Goal: Task Accomplishment & Management: Manage account settings

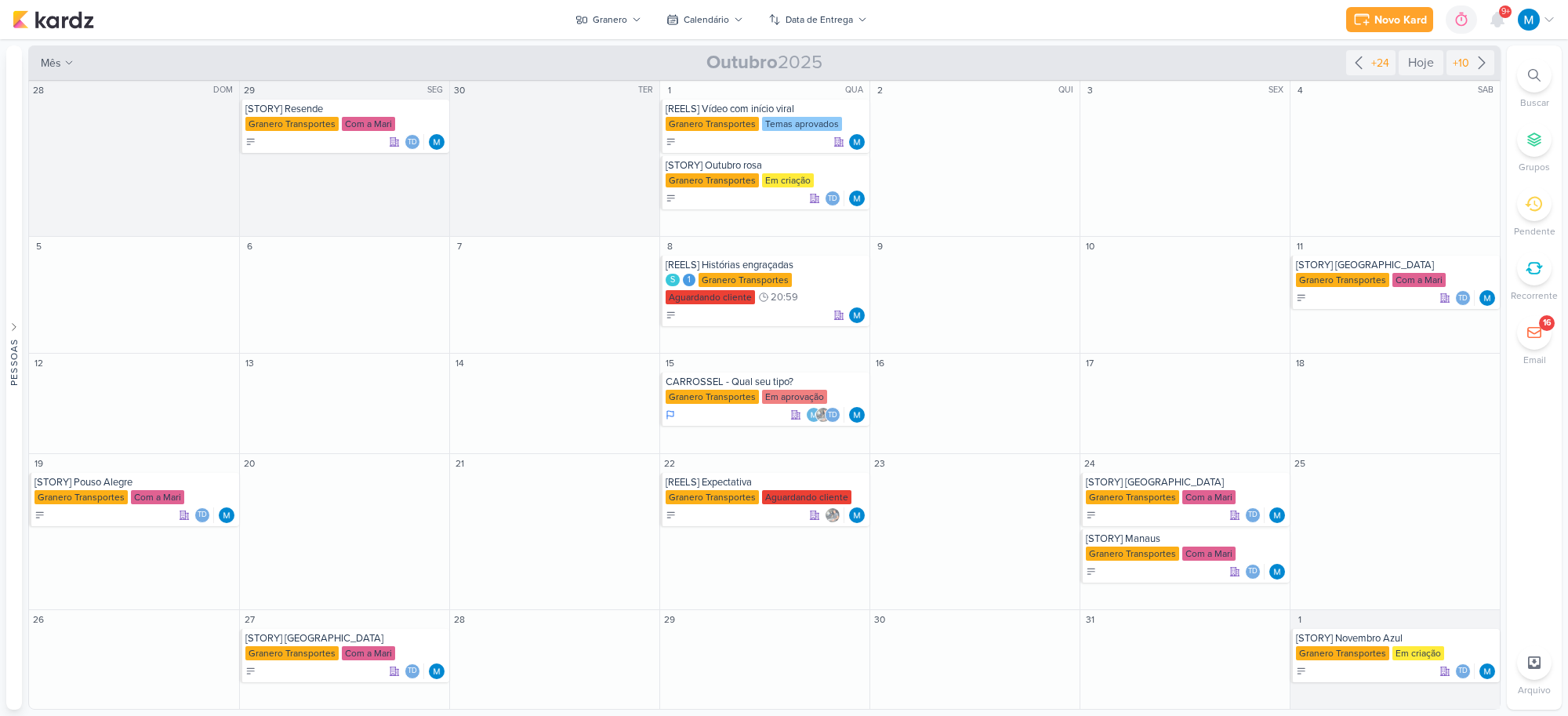
click at [1421, 61] on div "Hoje" at bounding box center [1421, 62] width 45 height 25
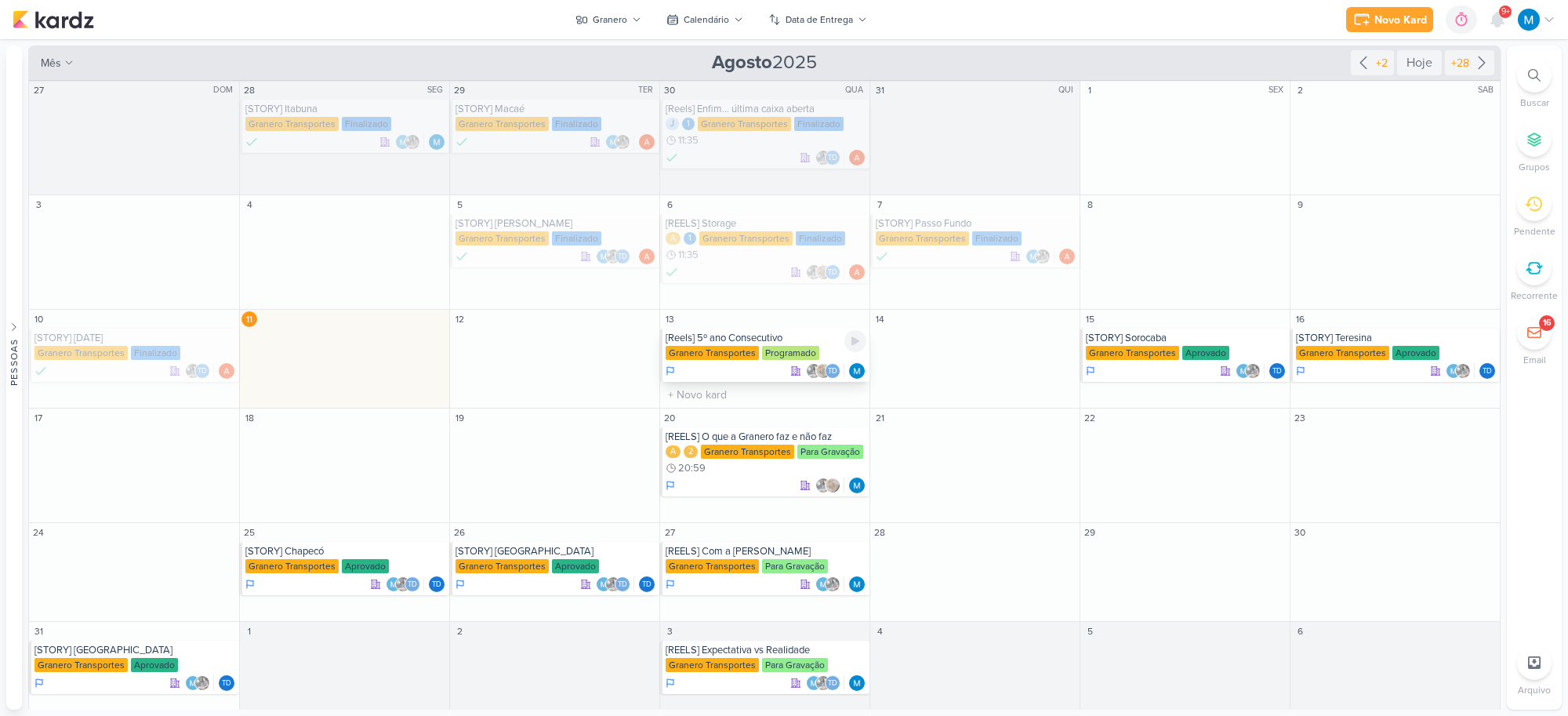
click at [750, 338] on div "[Reels] 5º ano Consecutivo" at bounding box center [766, 338] width 201 height 12
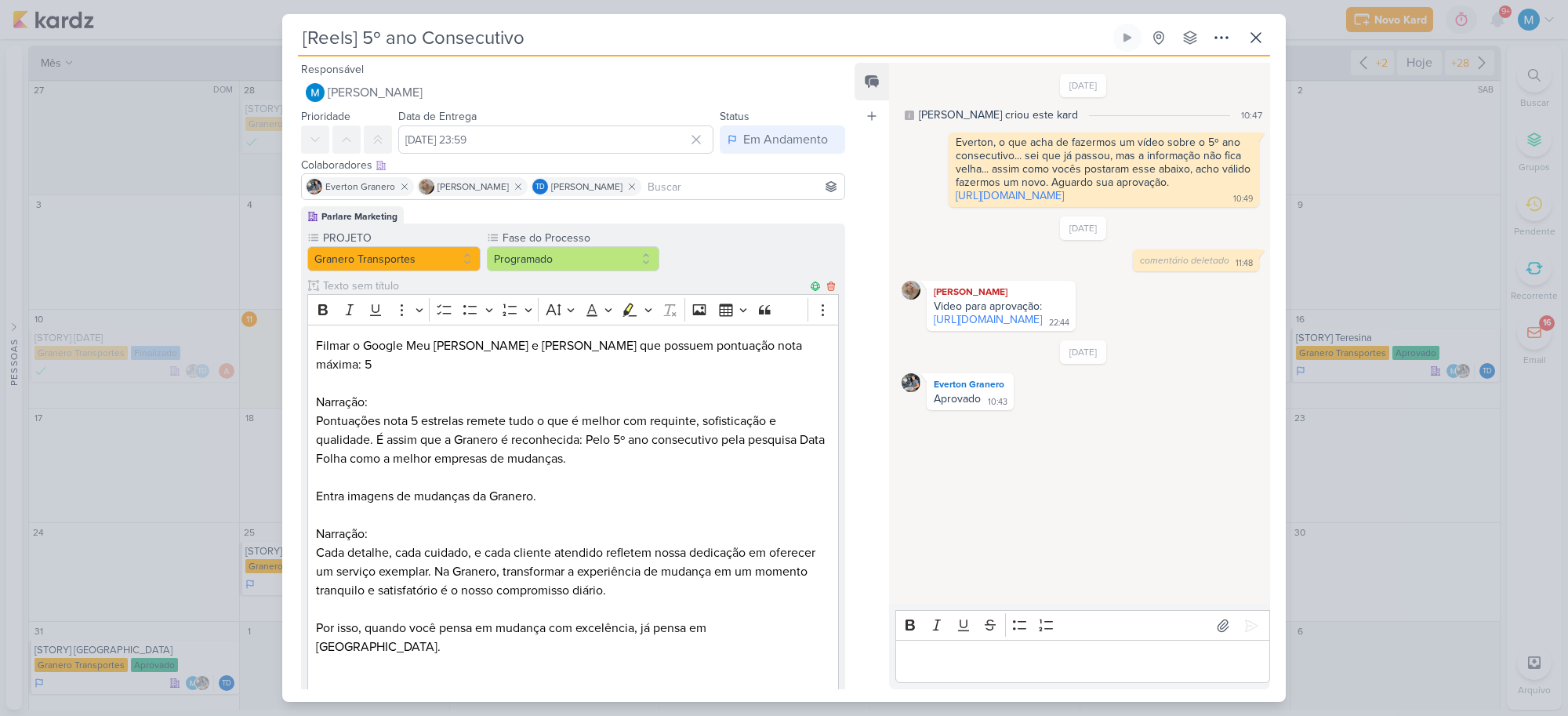
scroll to position [376, 0]
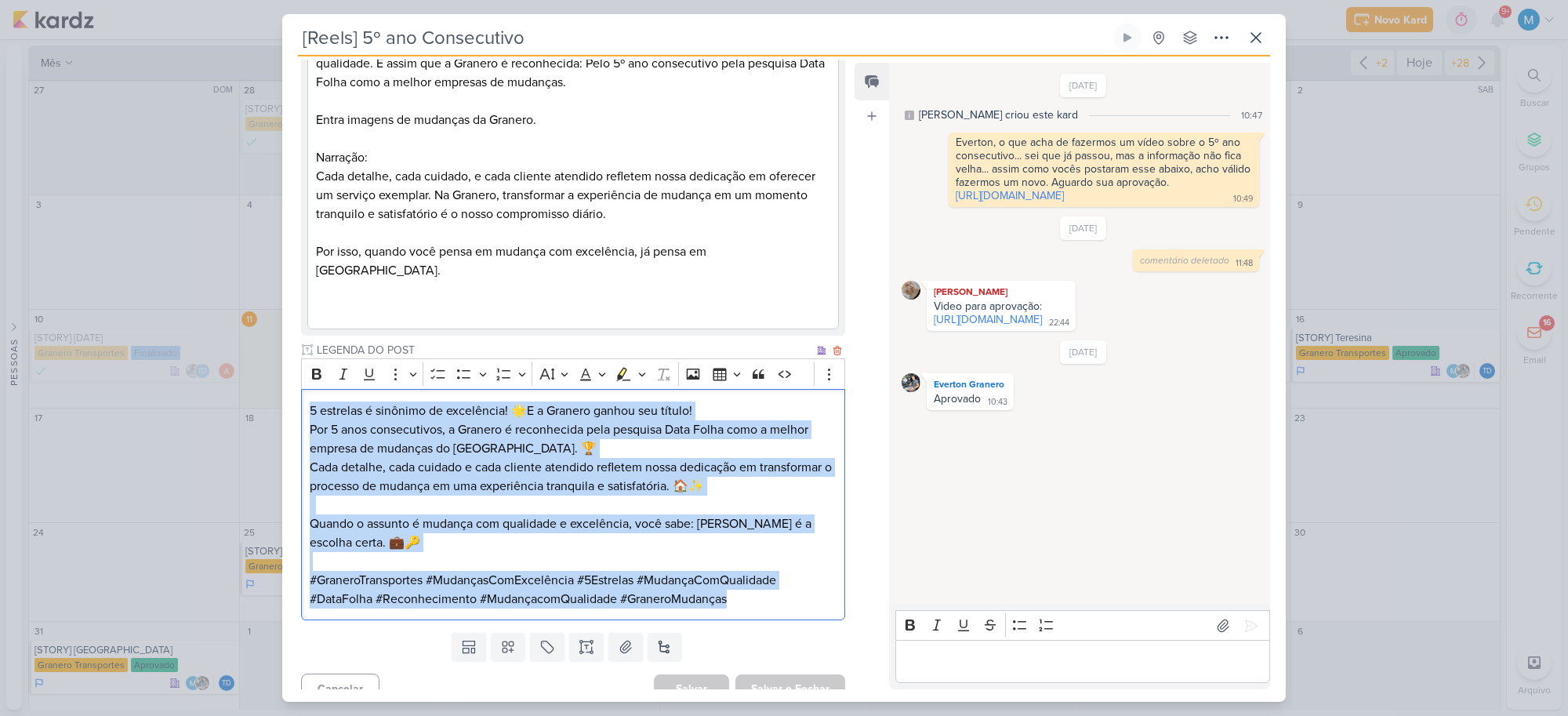
drag, startPoint x: 304, startPoint y: 390, endPoint x: 776, endPoint y: 590, distance: 512.6
click at [776, 590] on div "5 estrelas é sinônimo de excelência! 🌟E a Granero ganhou seu título! Por 5 anos…" at bounding box center [573, 505] width 544 height 231
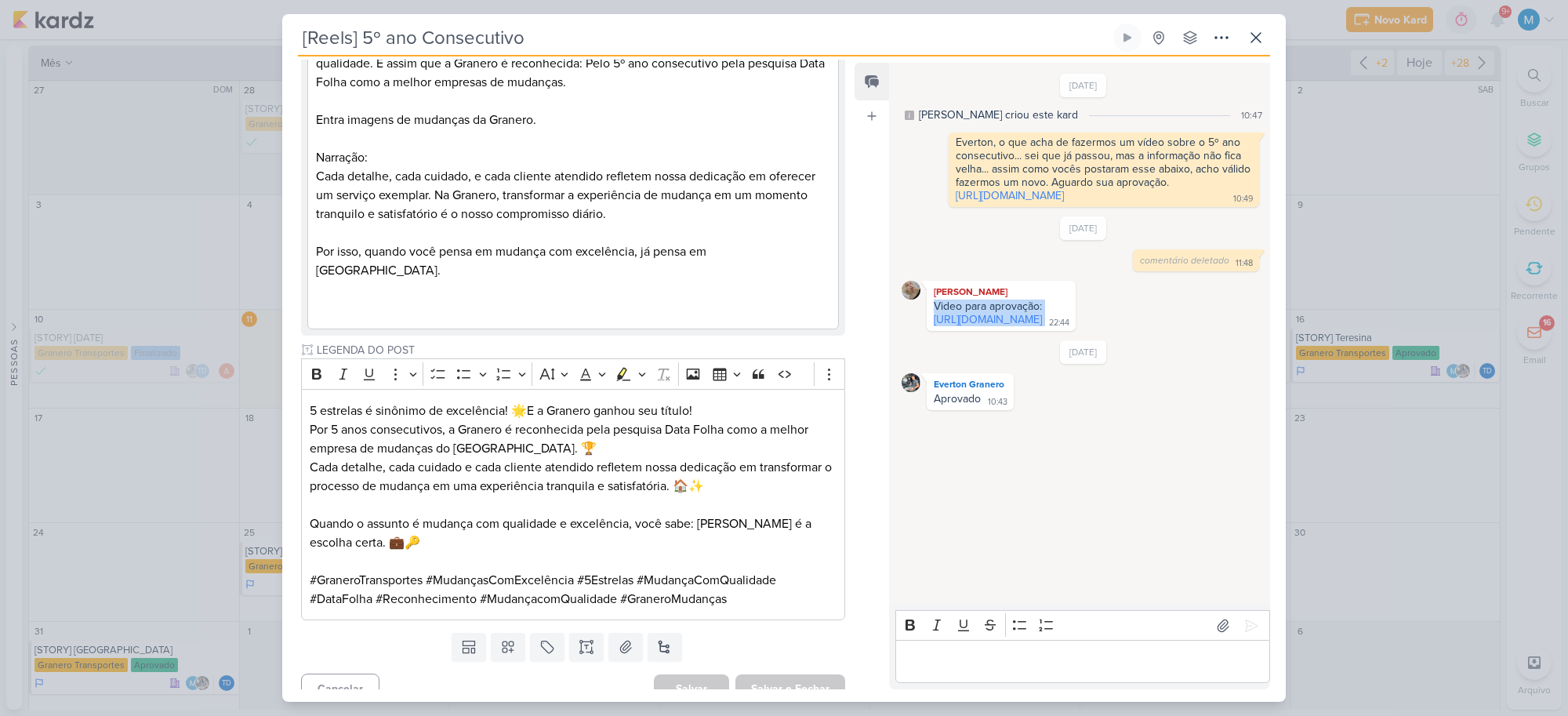
drag, startPoint x: 1030, startPoint y: 332, endPoint x: 945, endPoint y: 302, distance: 90.1
click at [930, 302] on div "Video para aprovação: [URL][DOMAIN_NAME] 22:44" at bounding box center [1001, 314] width 143 height 28
click at [1052, 327] on div "Video para aprovação: [URL][DOMAIN_NAME] 22:44" at bounding box center [1001, 314] width 143 height 28
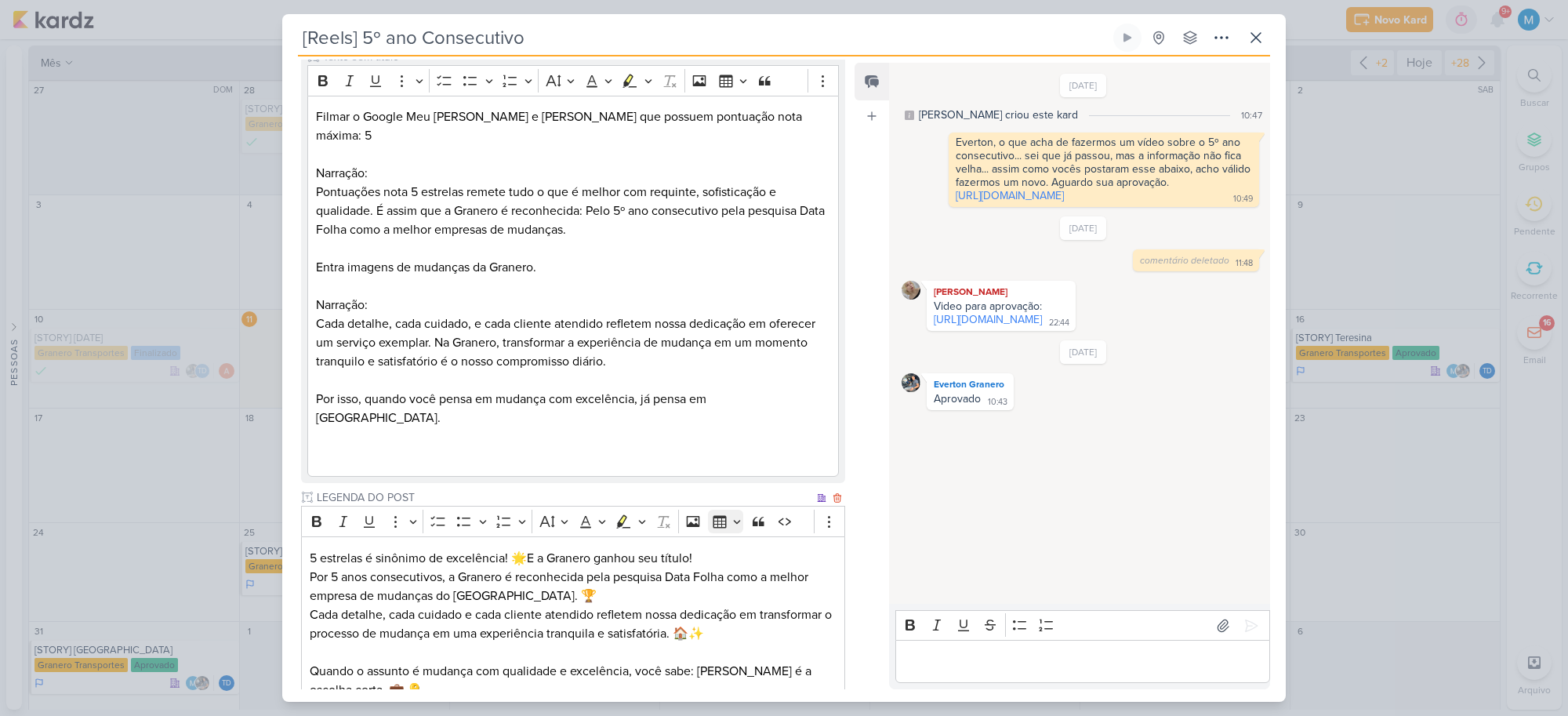
scroll to position [180, 0]
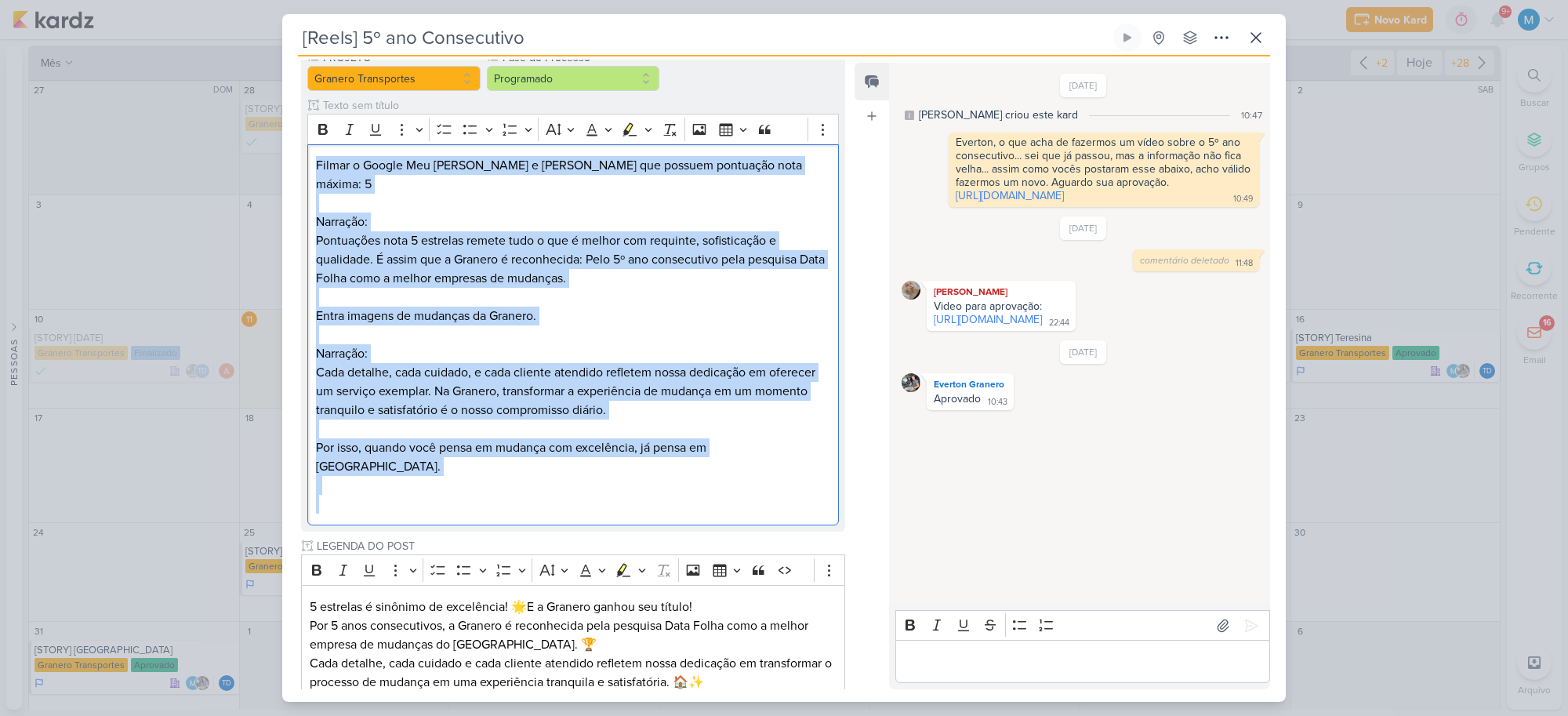
drag, startPoint x: 318, startPoint y: 165, endPoint x: 835, endPoint y: 484, distance: 607.5
click at [836, 490] on div "PROJETO Granero Transportes Fase do Processo" at bounding box center [573, 288] width 544 height 488
click at [370, 495] on p "Editor editing area: main" at bounding box center [573, 504] width 514 height 19
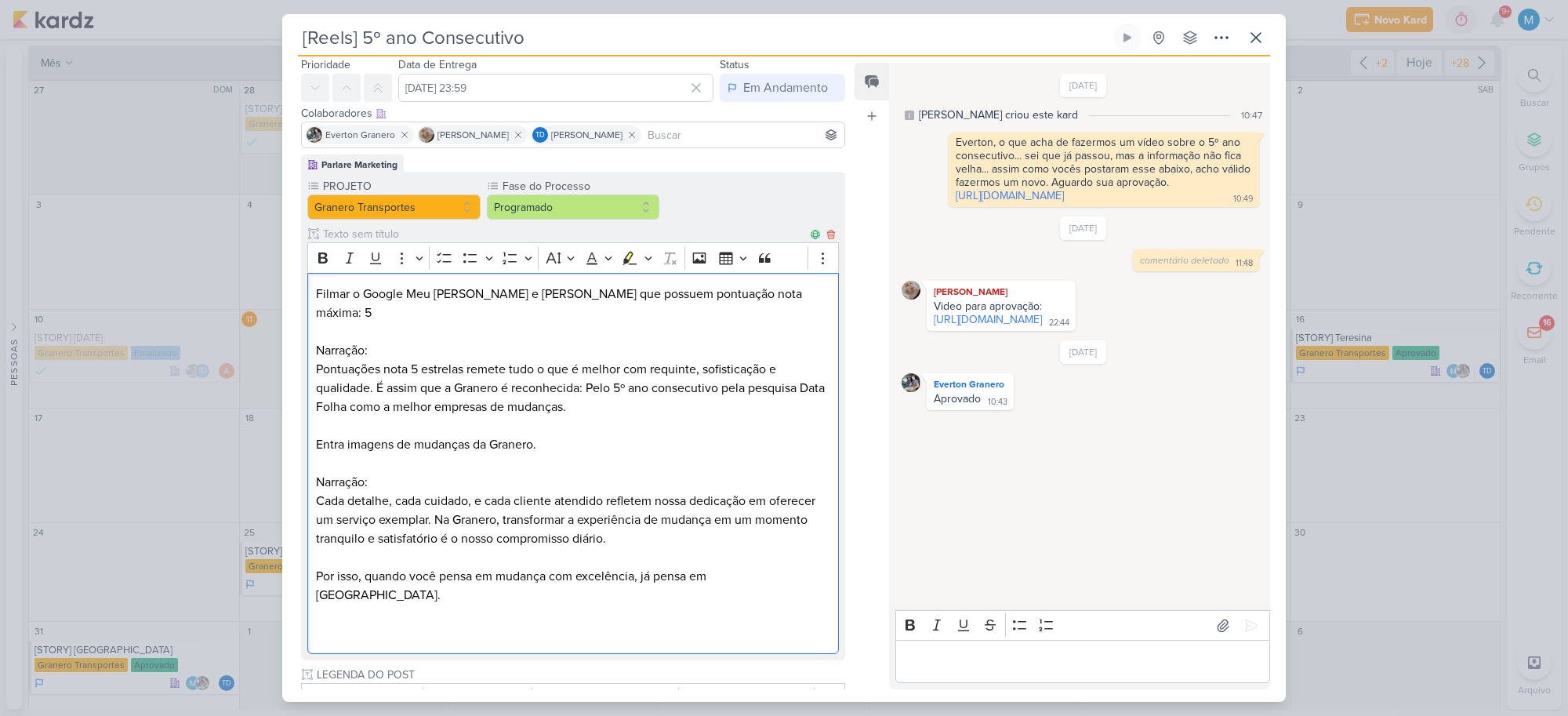
scroll to position [0, 0]
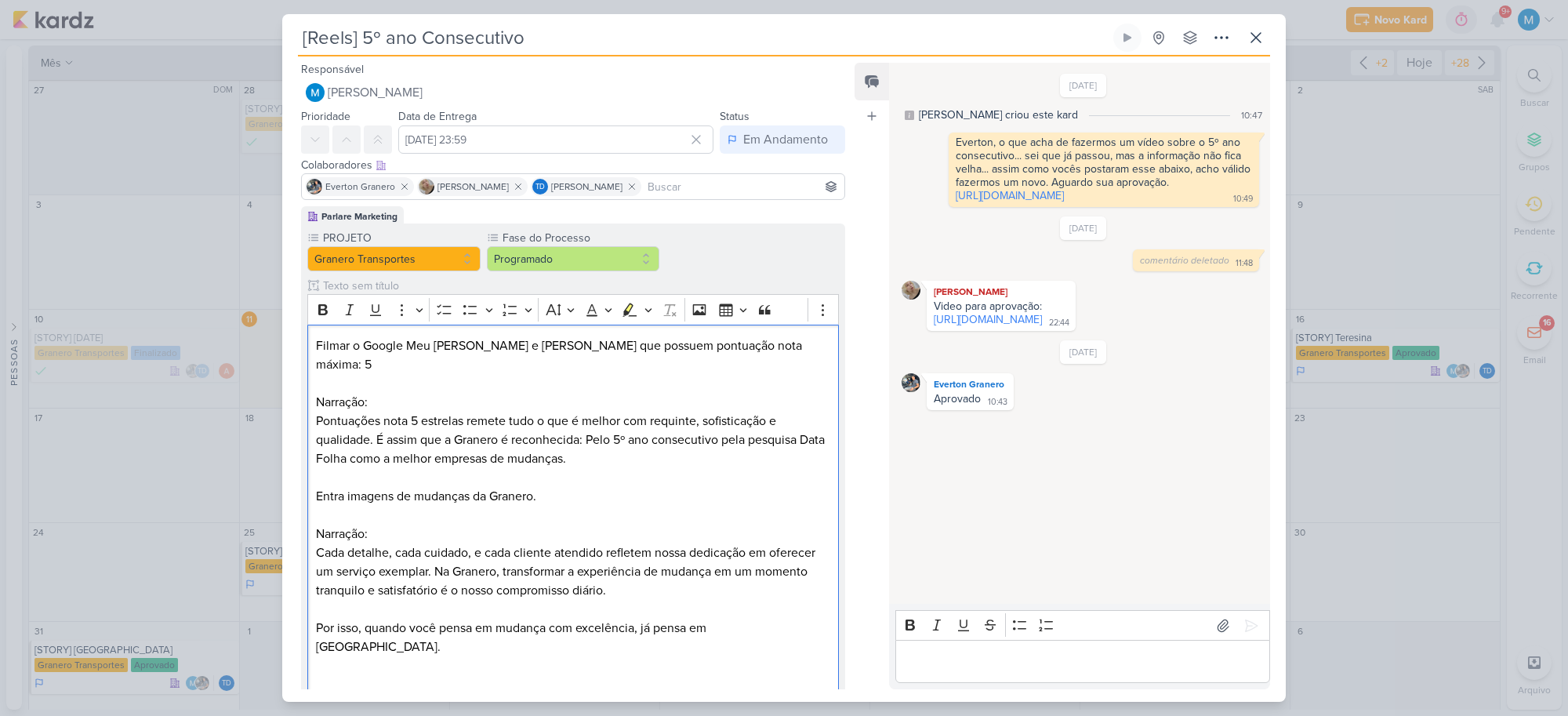
click at [703, 190] on input at bounding box center [743, 186] width 197 height 19
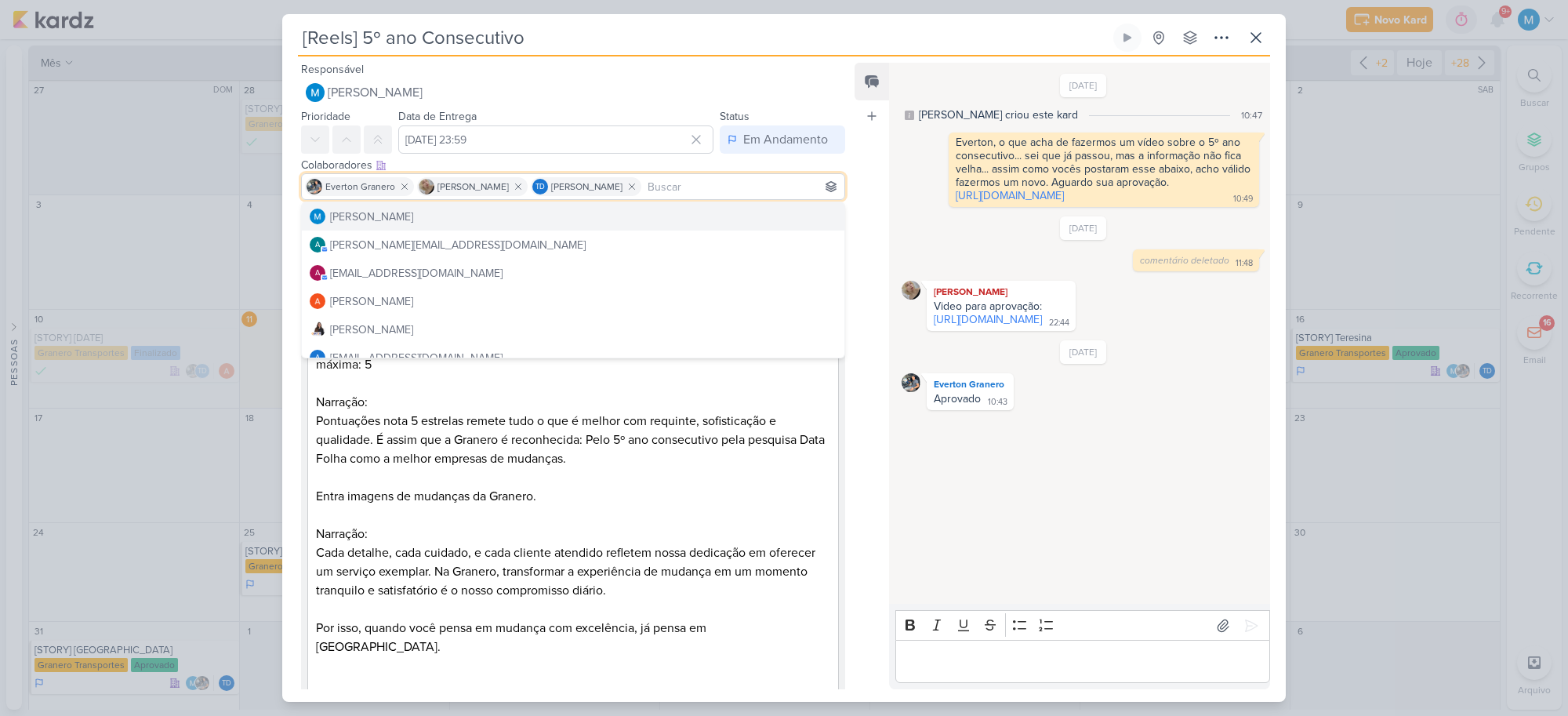
click at [931, 209] on div "[DATE] [PERSON_NAME] criou este kard 10:47 Everton, o que acha de fazermos um v…" at bounding box center [1078, 333] width 379 height 539
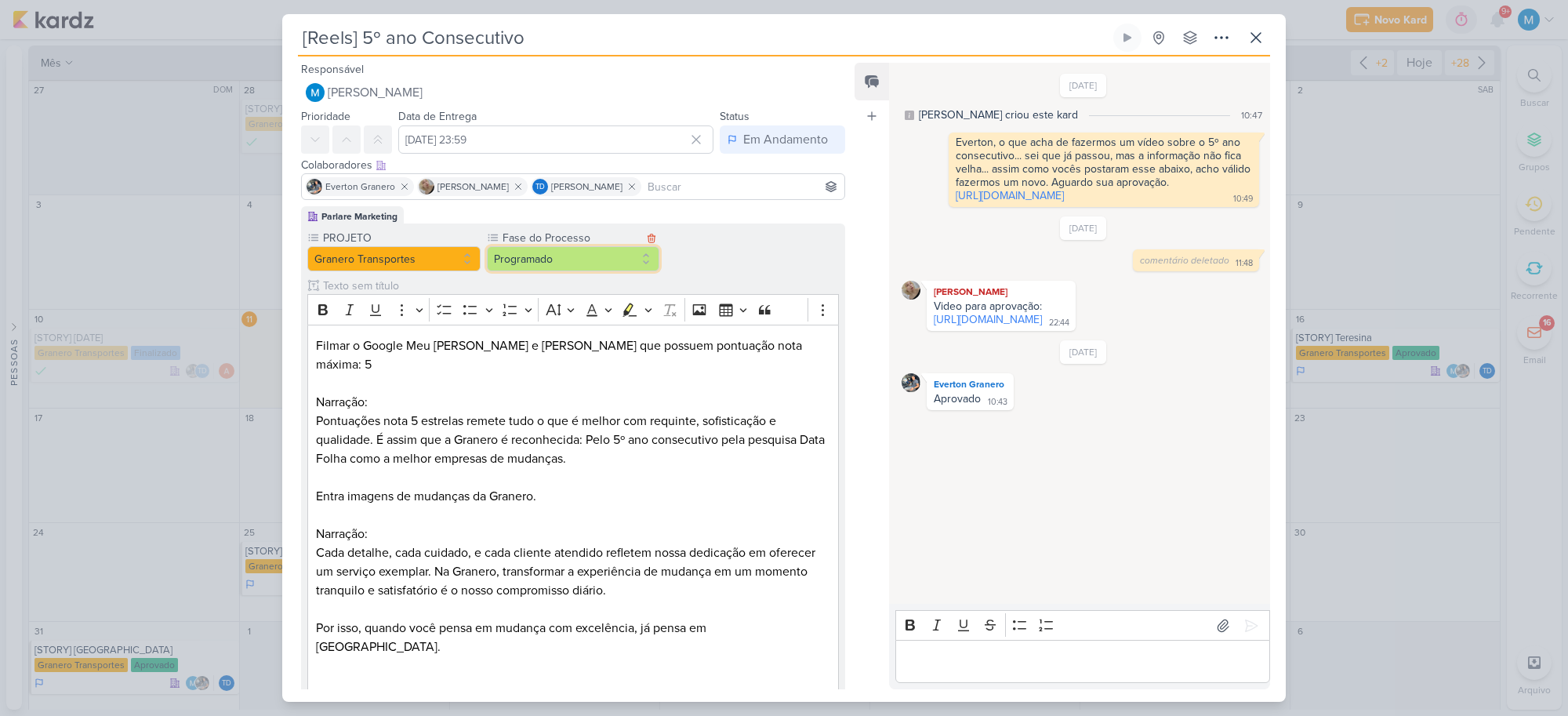
click at [610, 260] on button "Programado" at bounding box center [573, 259] width 174 height 25
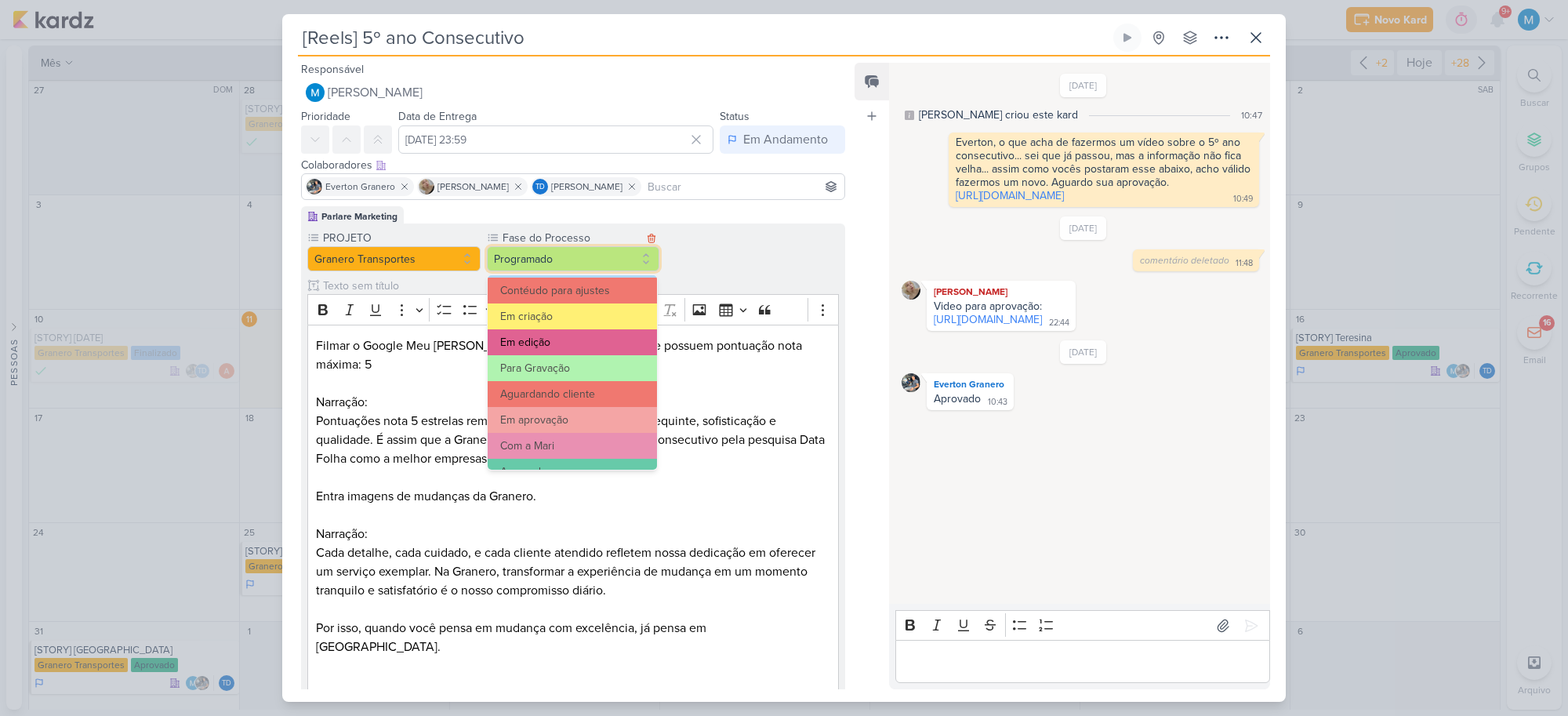
scroll to position [98, 0]
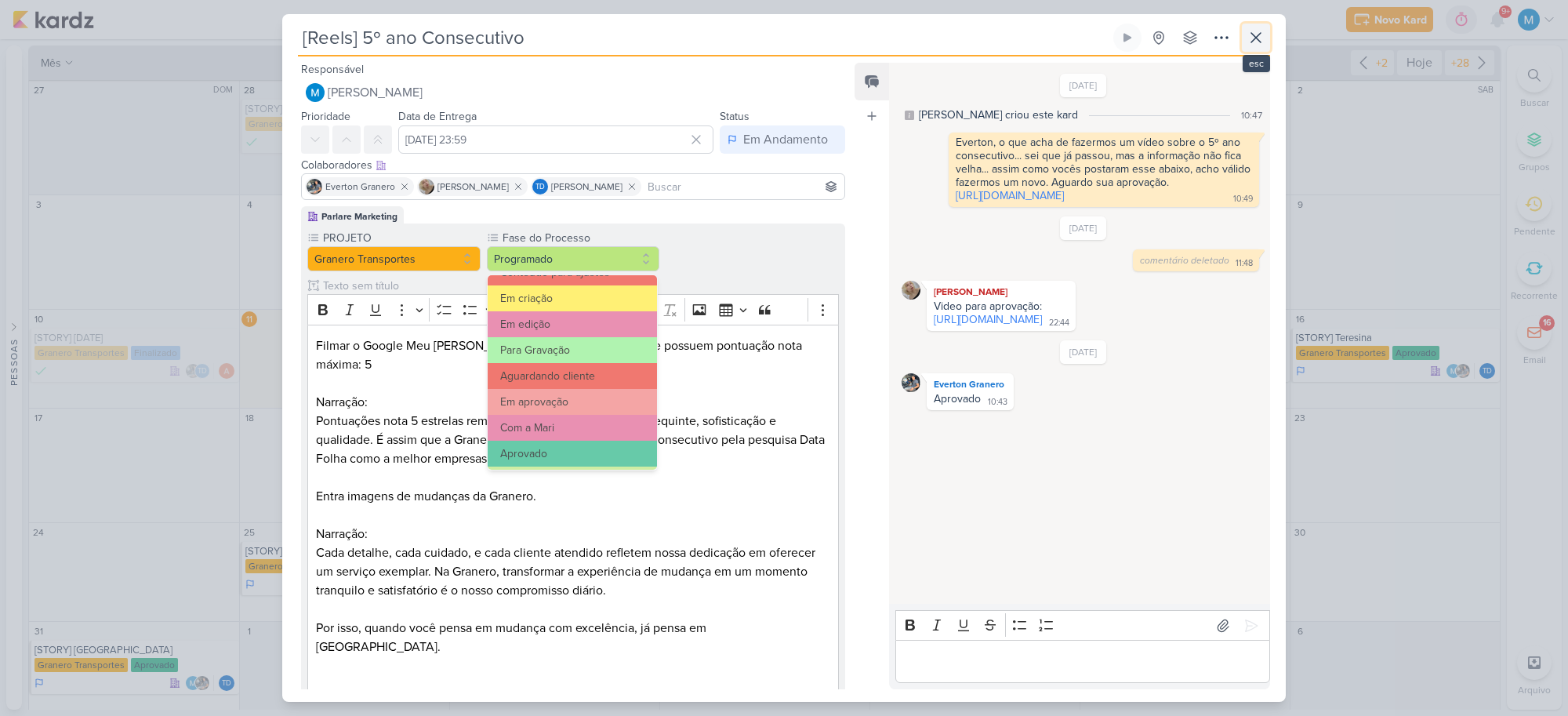
click at [1260, 39] on icon at bounding box center [1256, 37] width 19 height 19
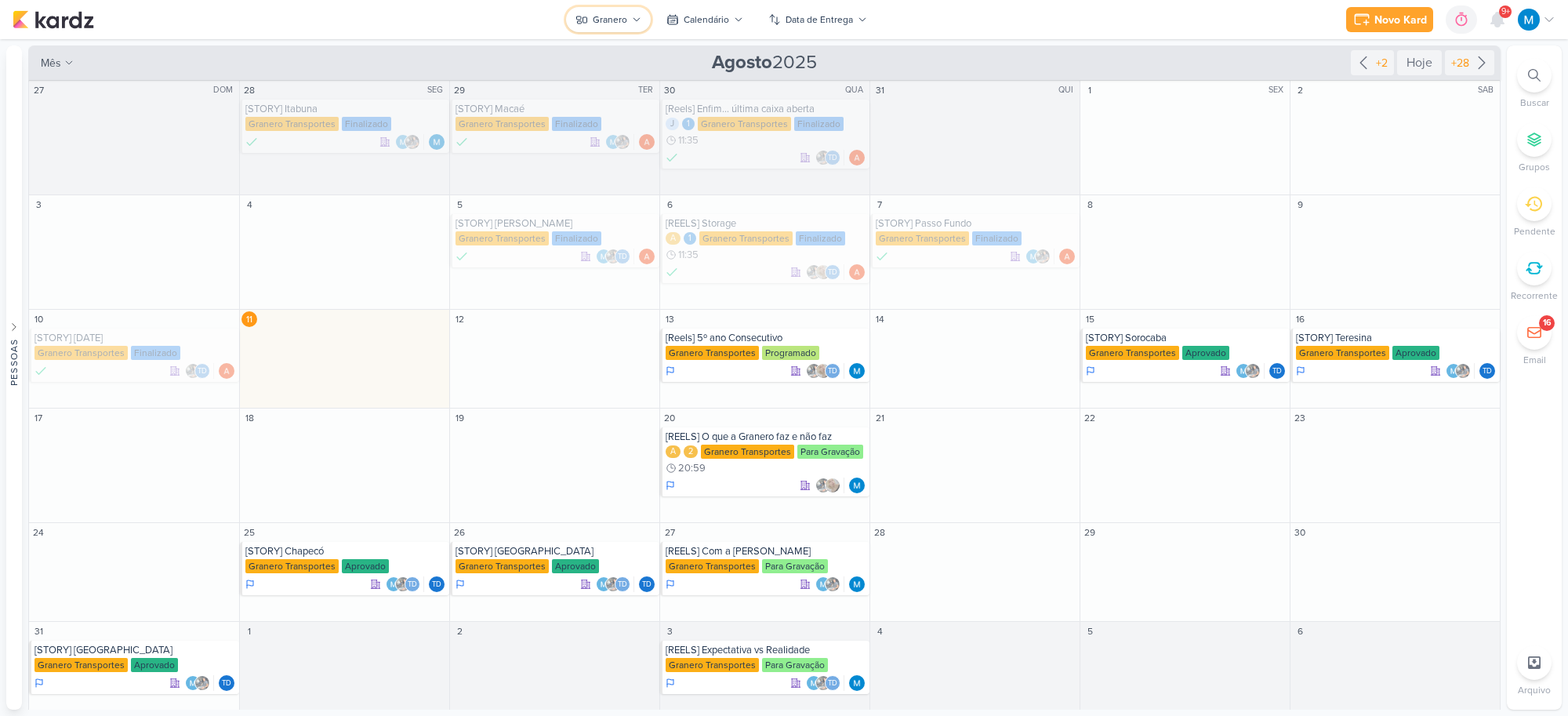
click at [639, 25] on button "Granero" at bounding box center [608, 20] width 84 height 25
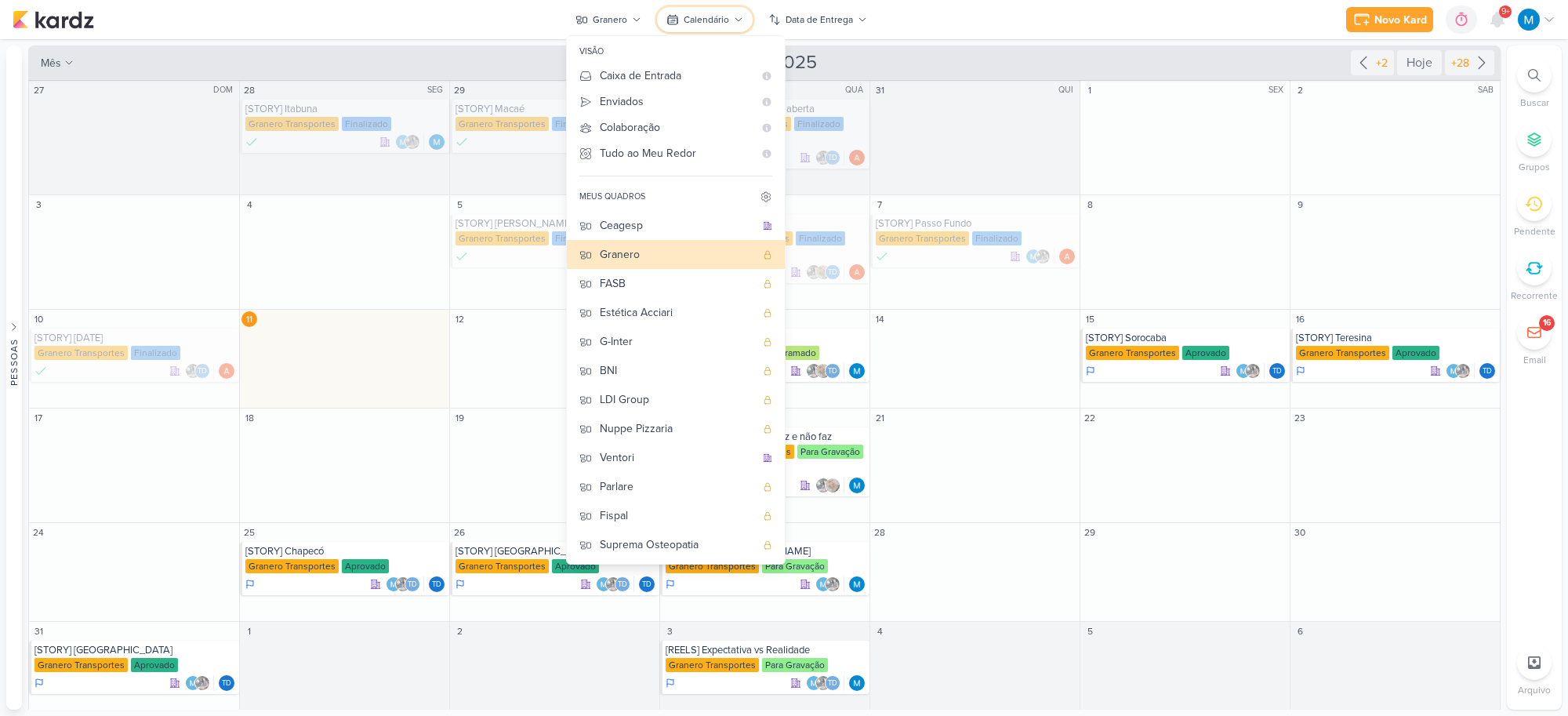
click at [714, 16] on div "Calendário" at bounding box center [707, 19] width 46 height 14
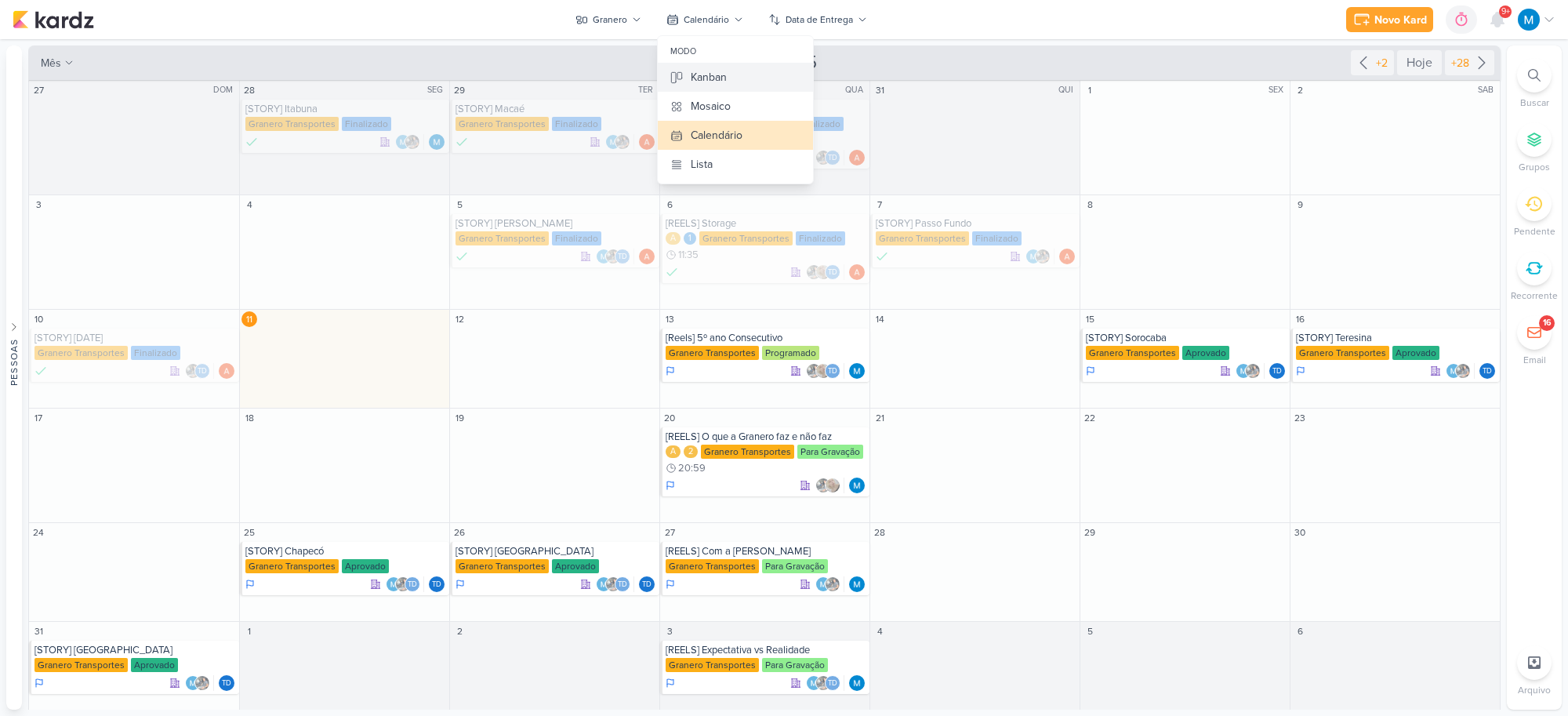
click at [721, 73] on div "Kanban" at bounding box center [709, 77] width 36 height 16
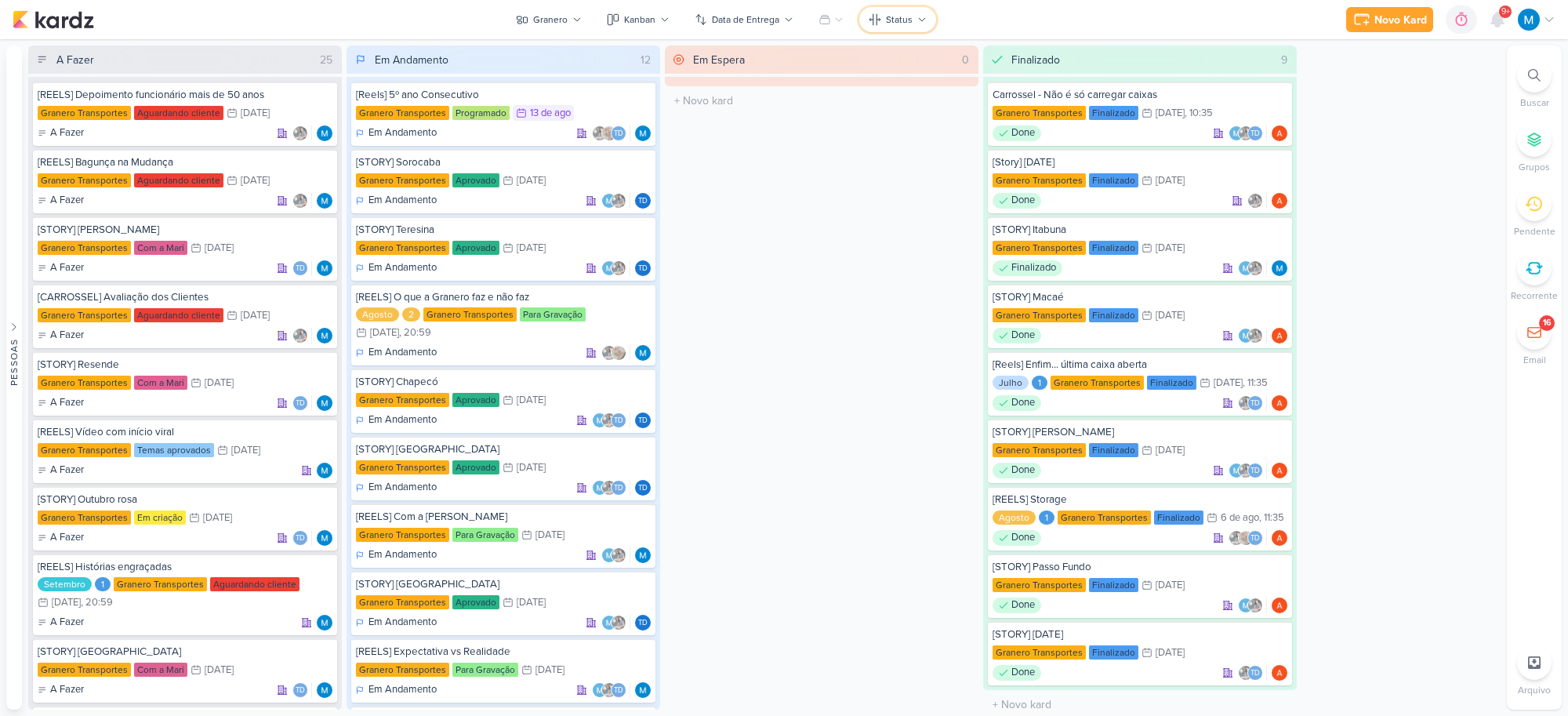
click at [895, 18] on div "Status" at bounding box center [899, 19] width 27 height 14
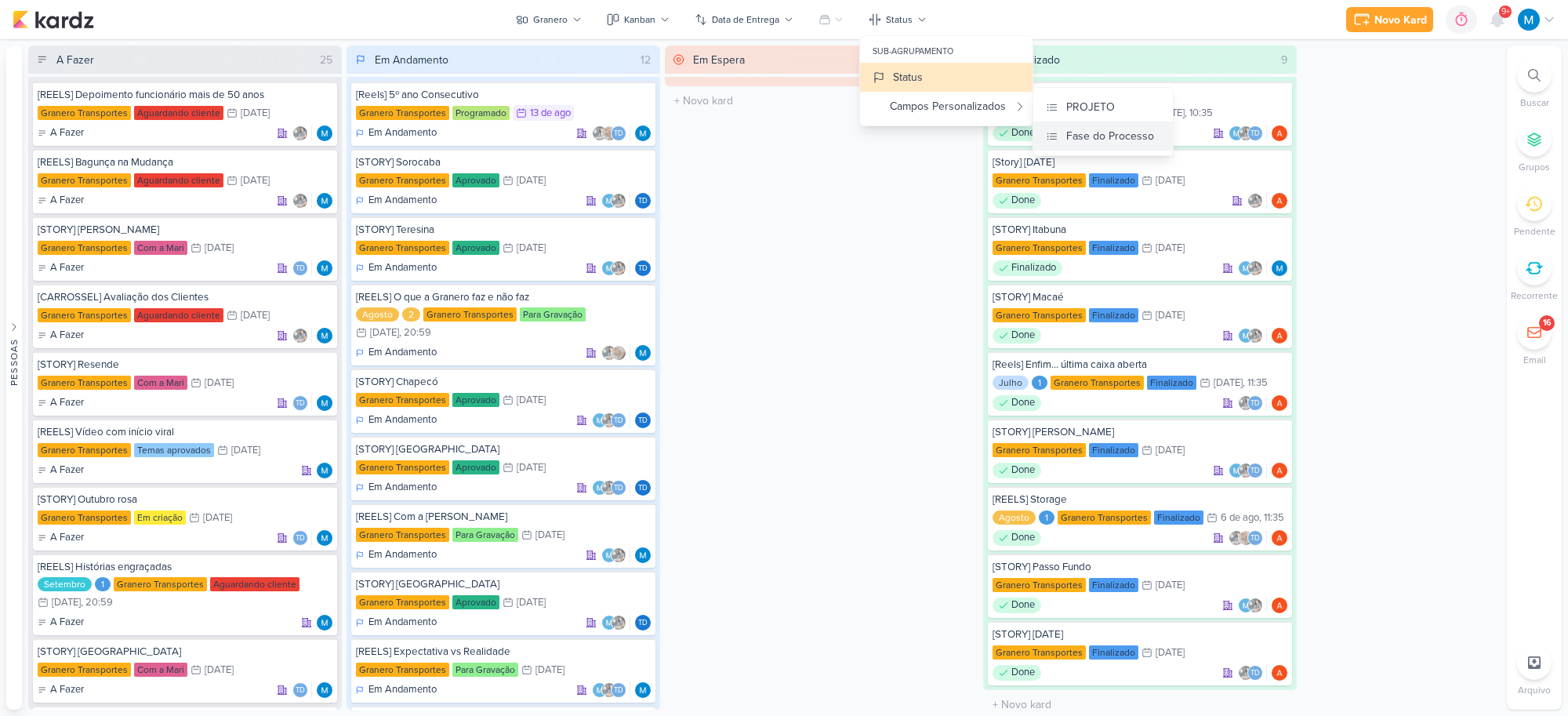
click at [1090, 134] on div "Fase do Processo" at bounding box center [1110, 136] width 88 height 16
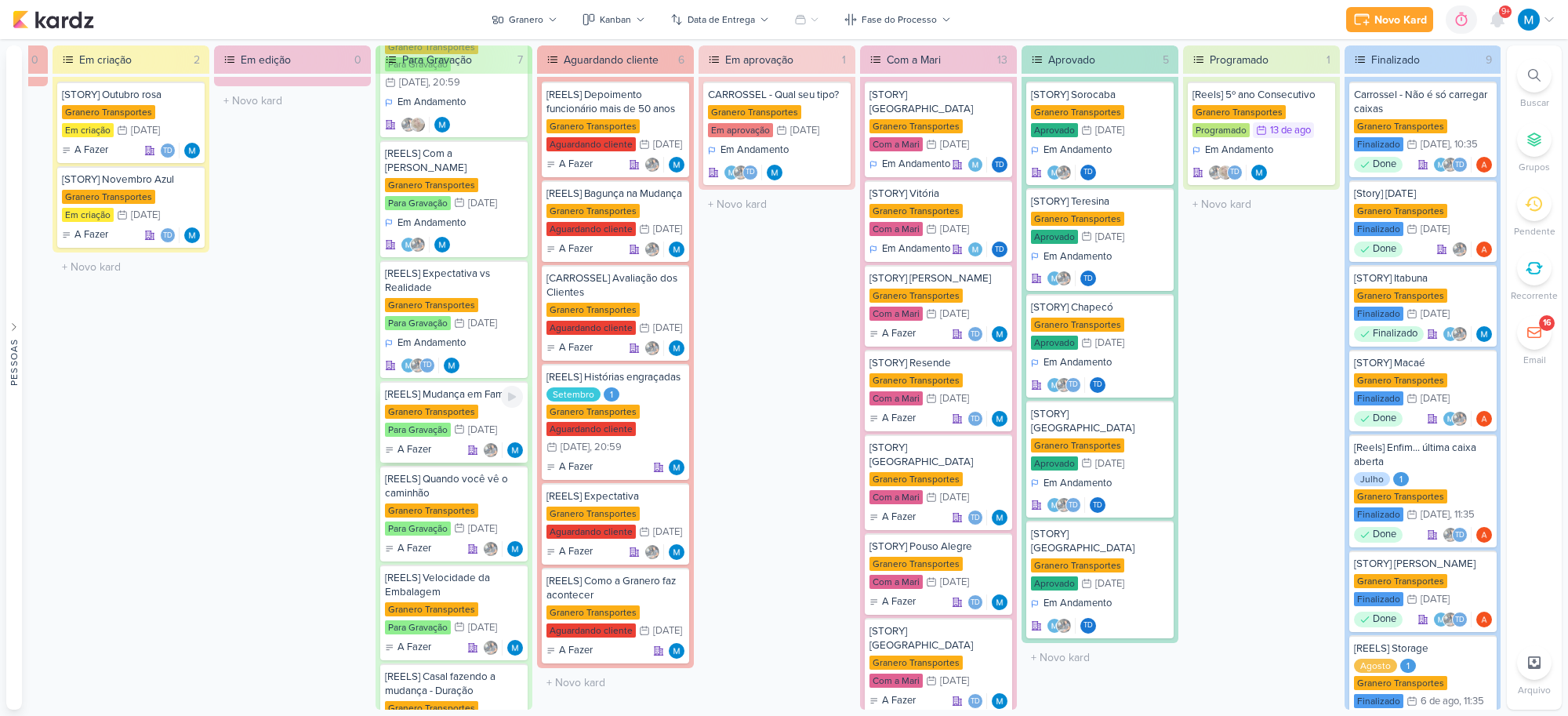
scroll to position [0, 0]
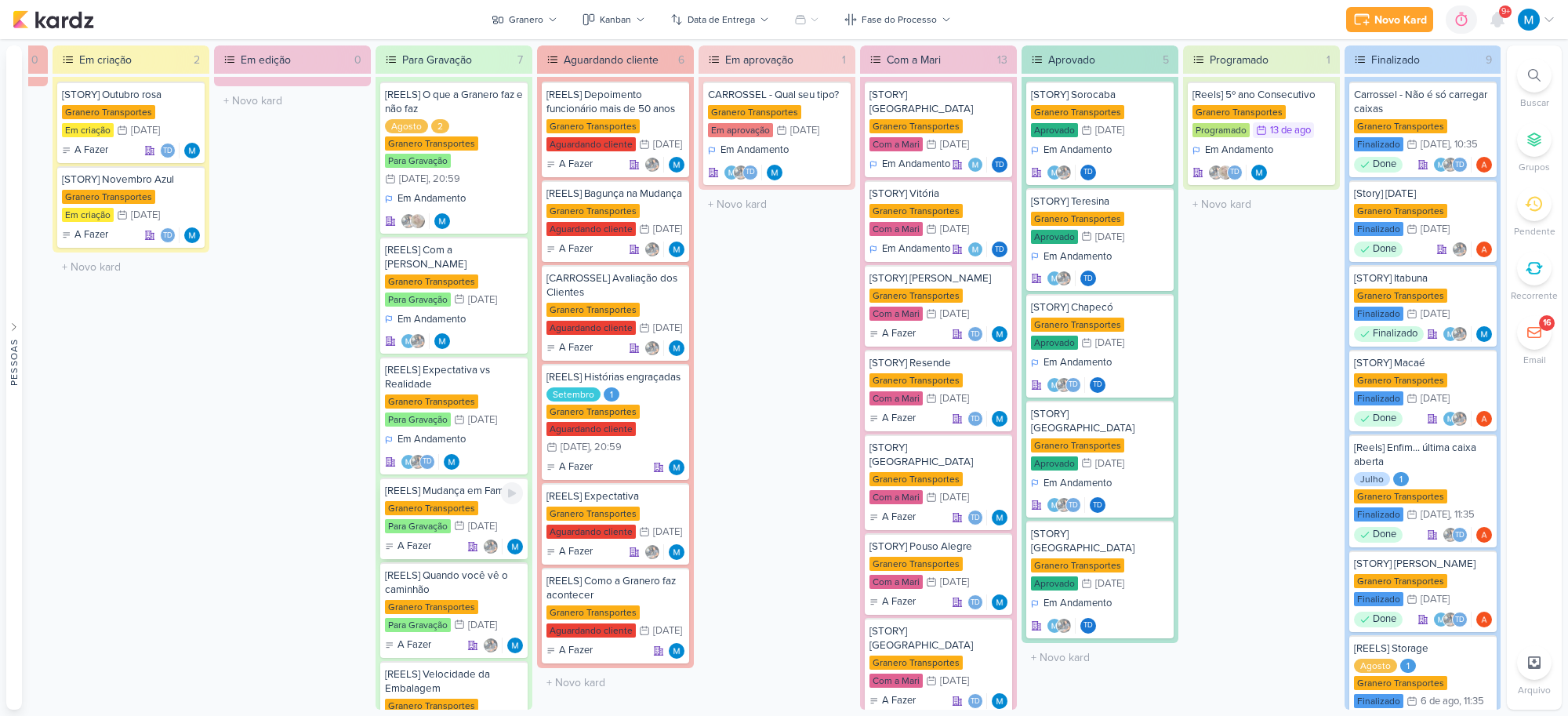
click at [440, 483] on div "[REELS] Mudança em Família" at bounding box center [454, 490] width 138 height 14
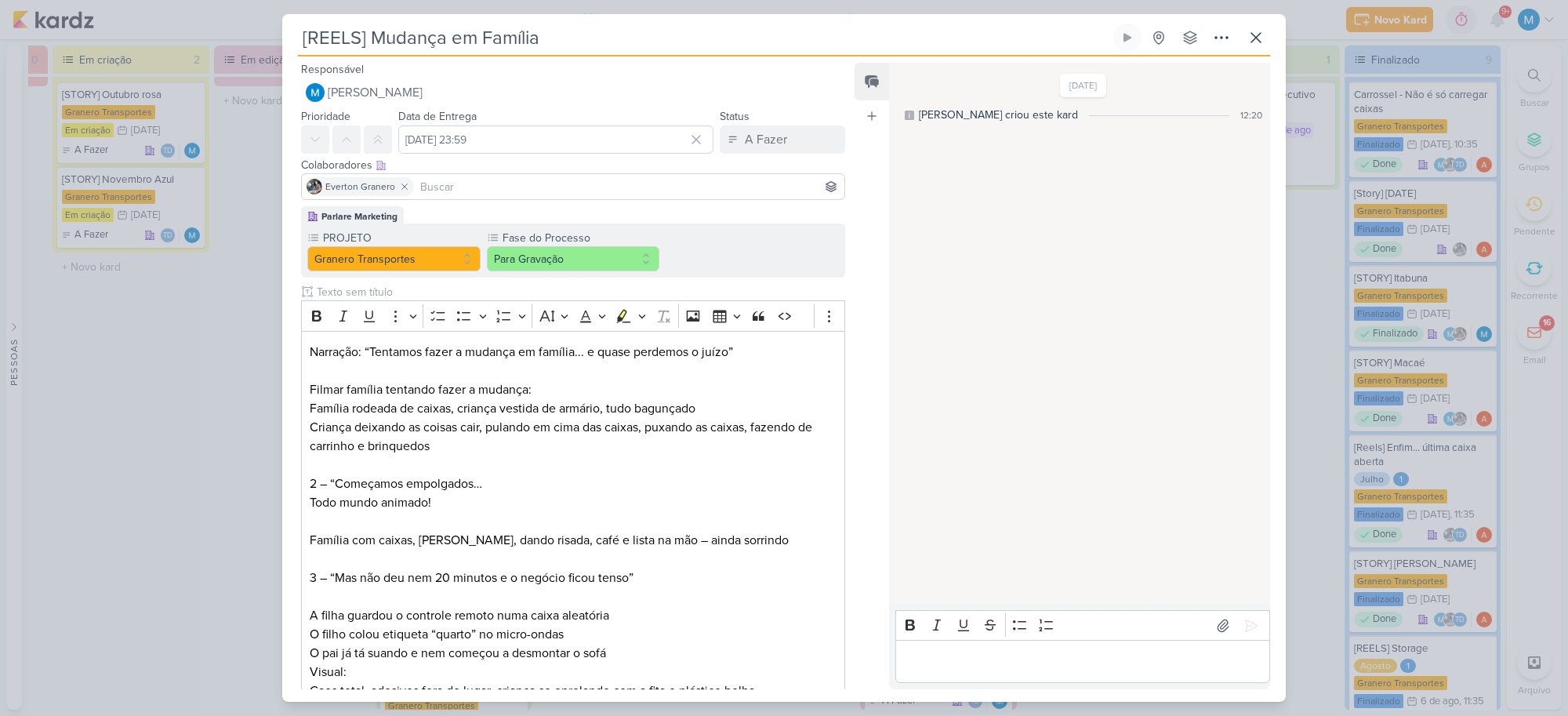
click at [472, 187] on input at bounding box center [629, 186] width 424 height 19
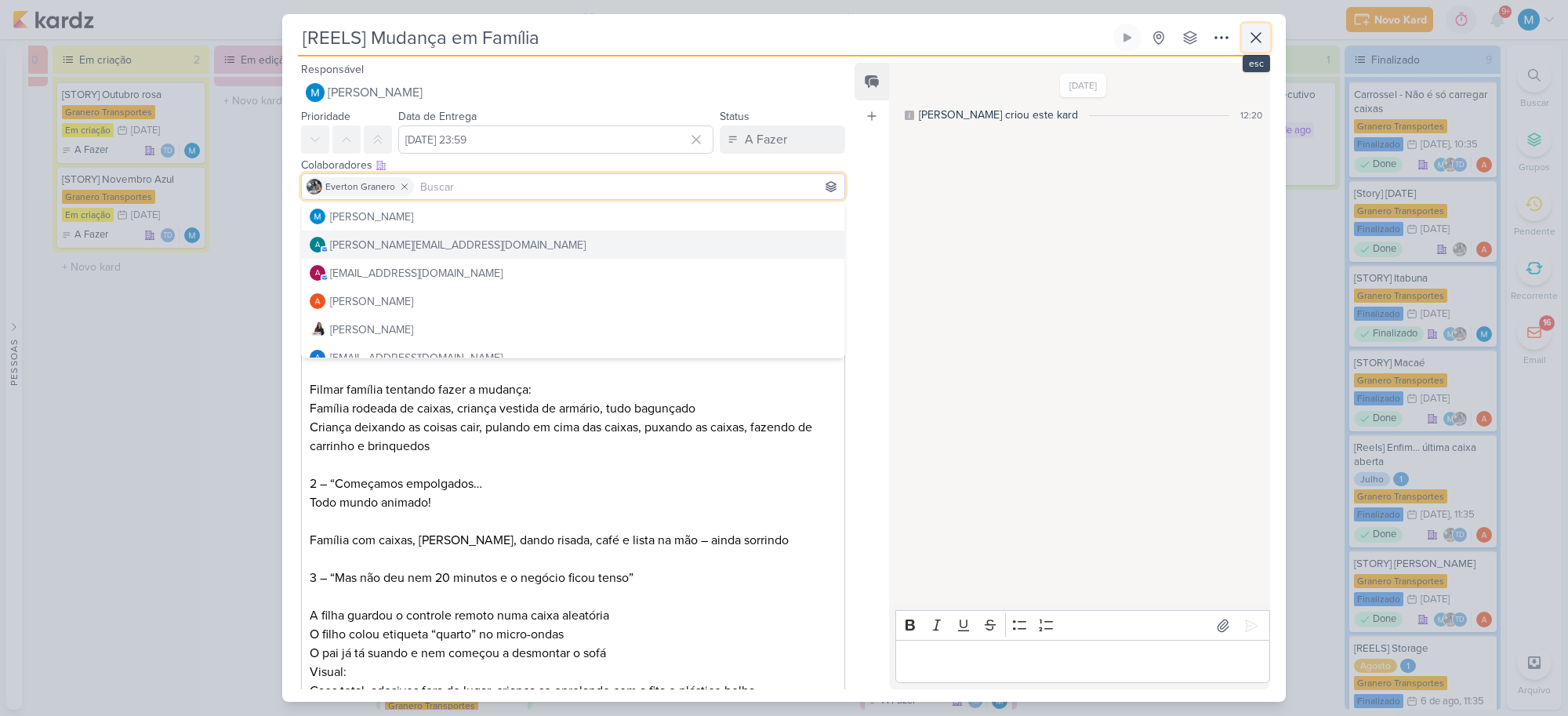
click at [1252, 35] on icon at bounding box center [1256, 37] width 19 height 19
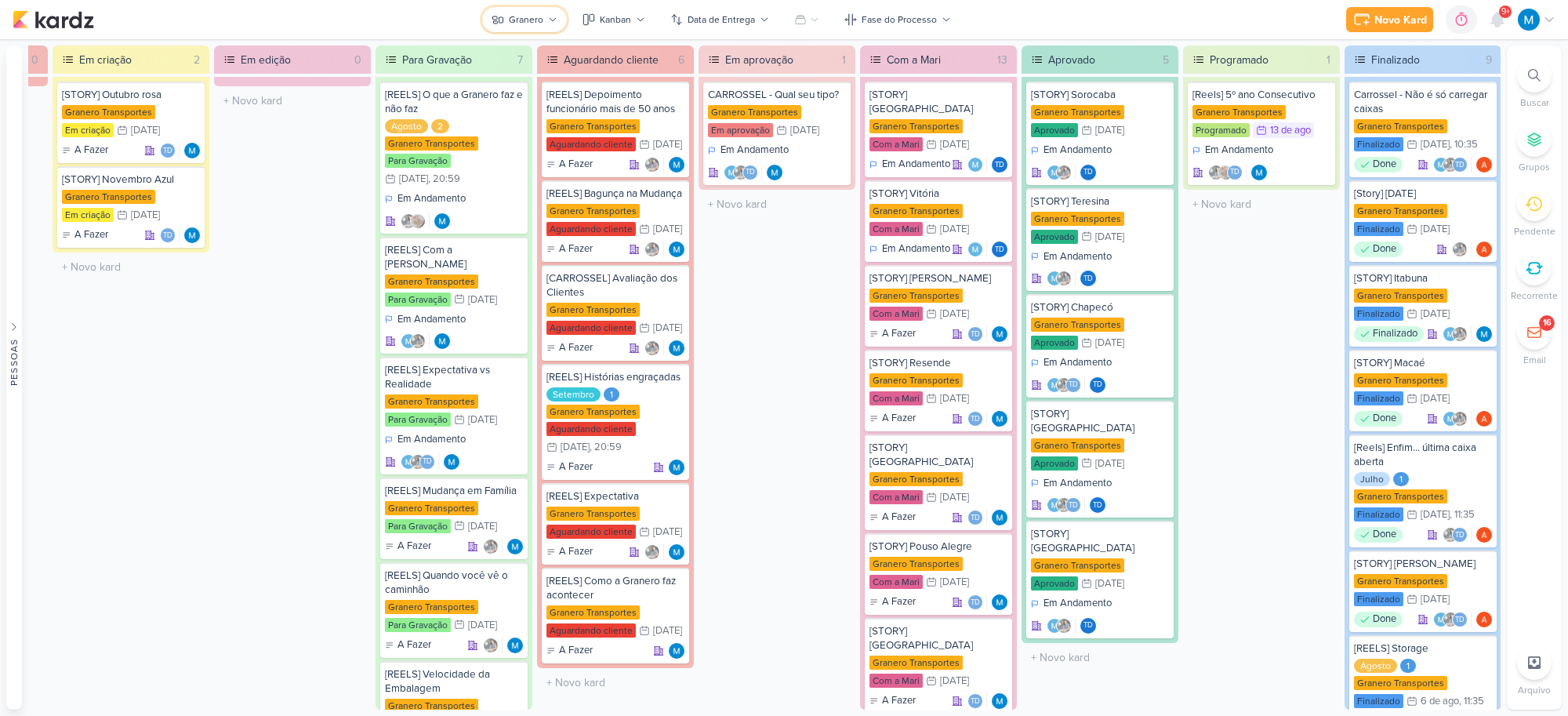
click at [532, 20] on div "Granero" at bounding box center [526, 19] width 34 height 14
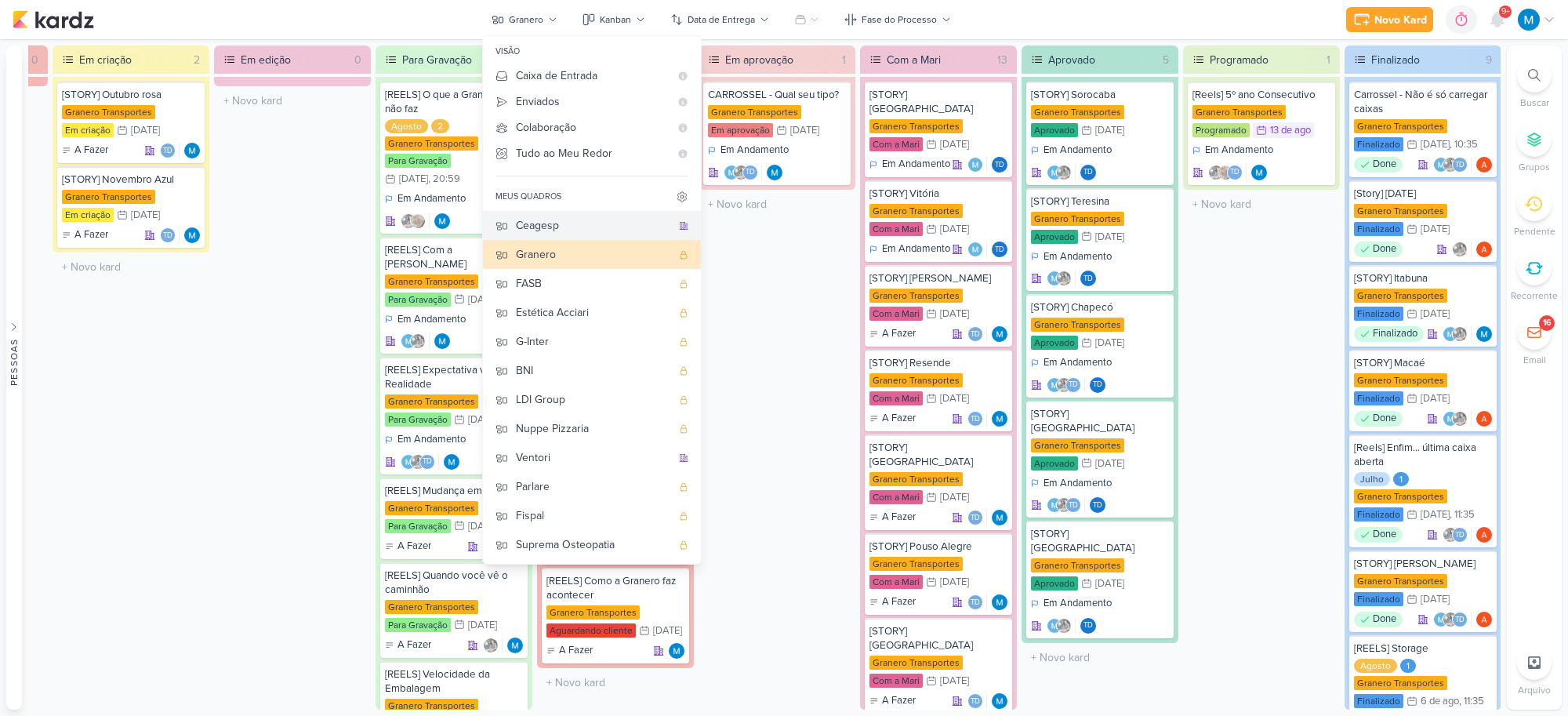
click at [562, 222] on div "Ceagesp" at bounding box center [593, 225] width 155 height 16
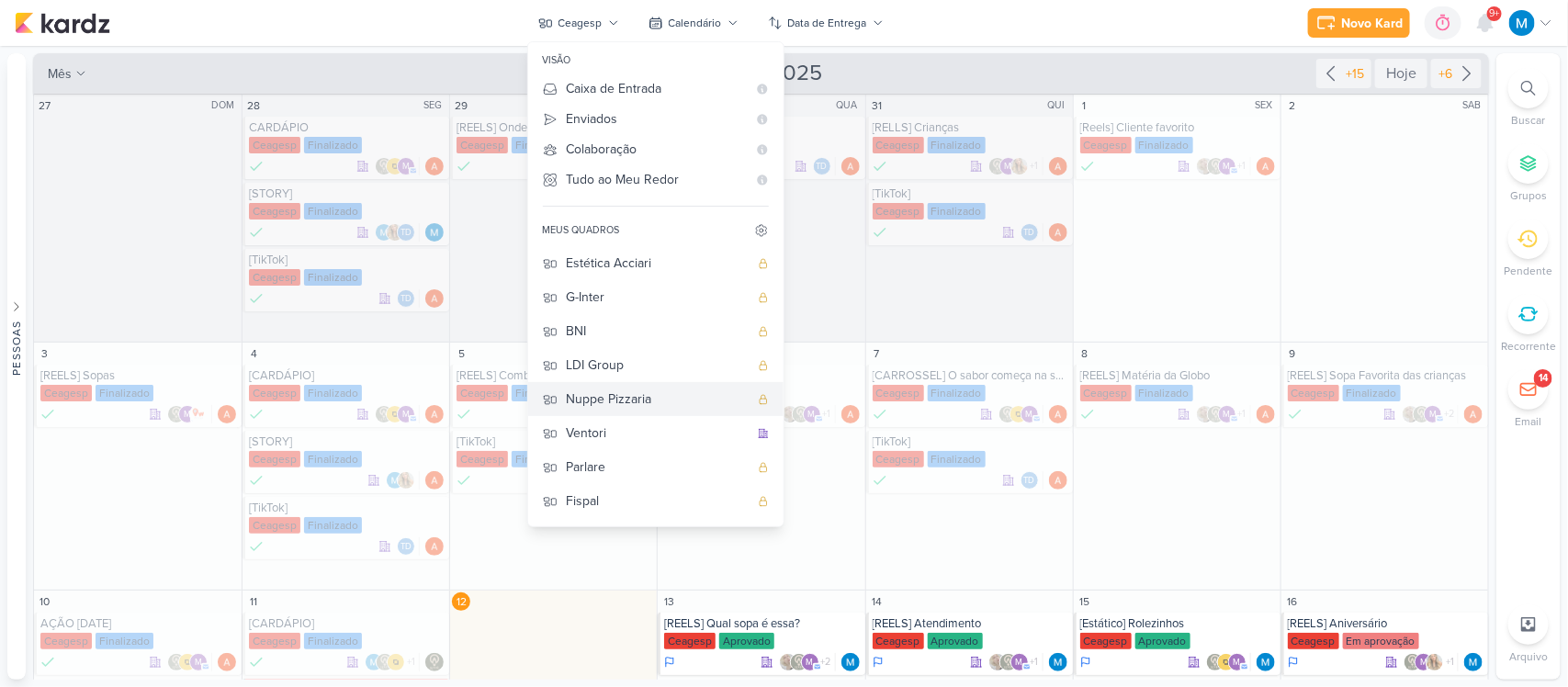
scroll to position [133, 0]
click at [621, 432] on div "Parlare" at bounding box center [656, 437] width 181 height 19
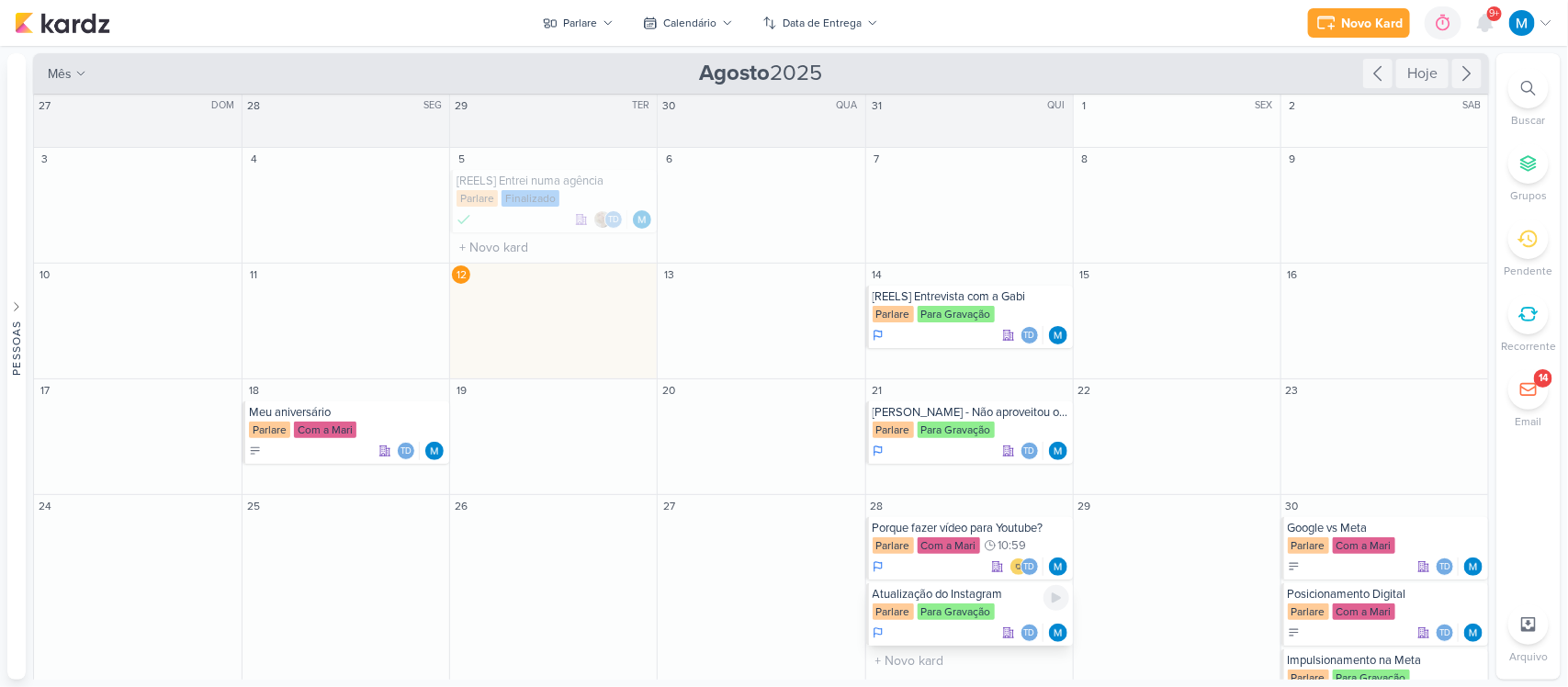
click at [978, 602] on div "Atualização do Instagram" at bounding box center [970, 594] width 197 height 14
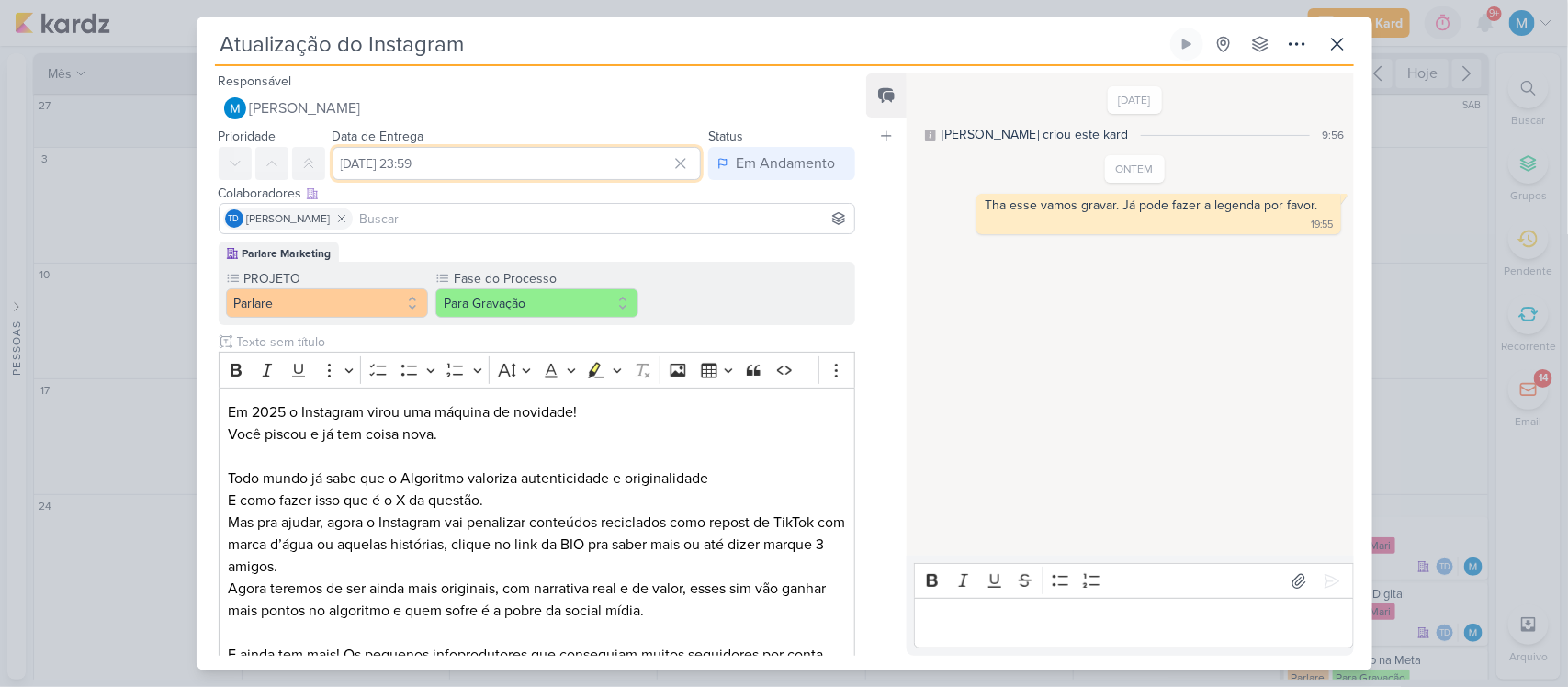
click at [464, 161] on input "28 de agosto de 2025 às 23:59" at bounding box center [516, 163] width 369 height 33
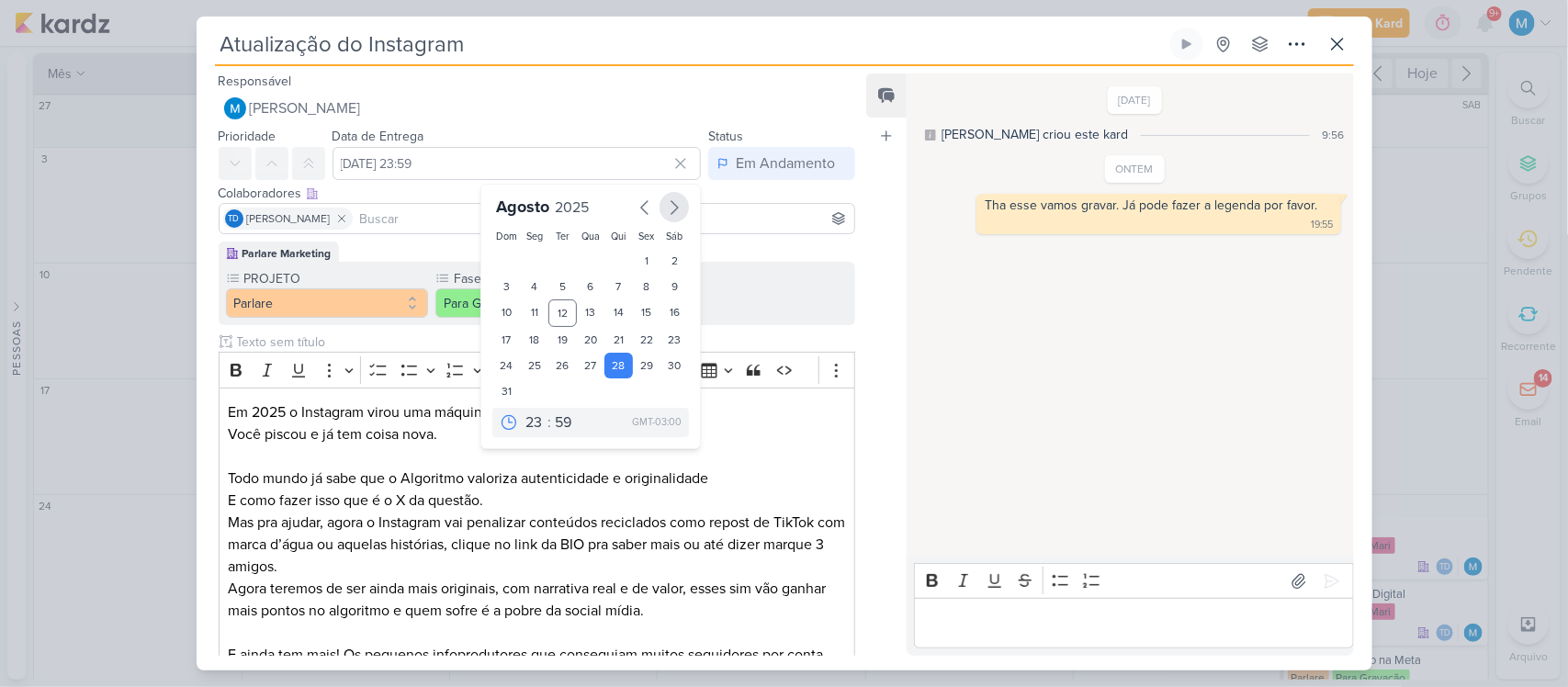
click at [672, 211] on icon "button" at bounding box center [674, 207] width 22 height 22
click at [609, 257] on div "4" at bounding box center [619, 260] width 29 height 26
type input "4 de setembro de 2025 às 23:59"
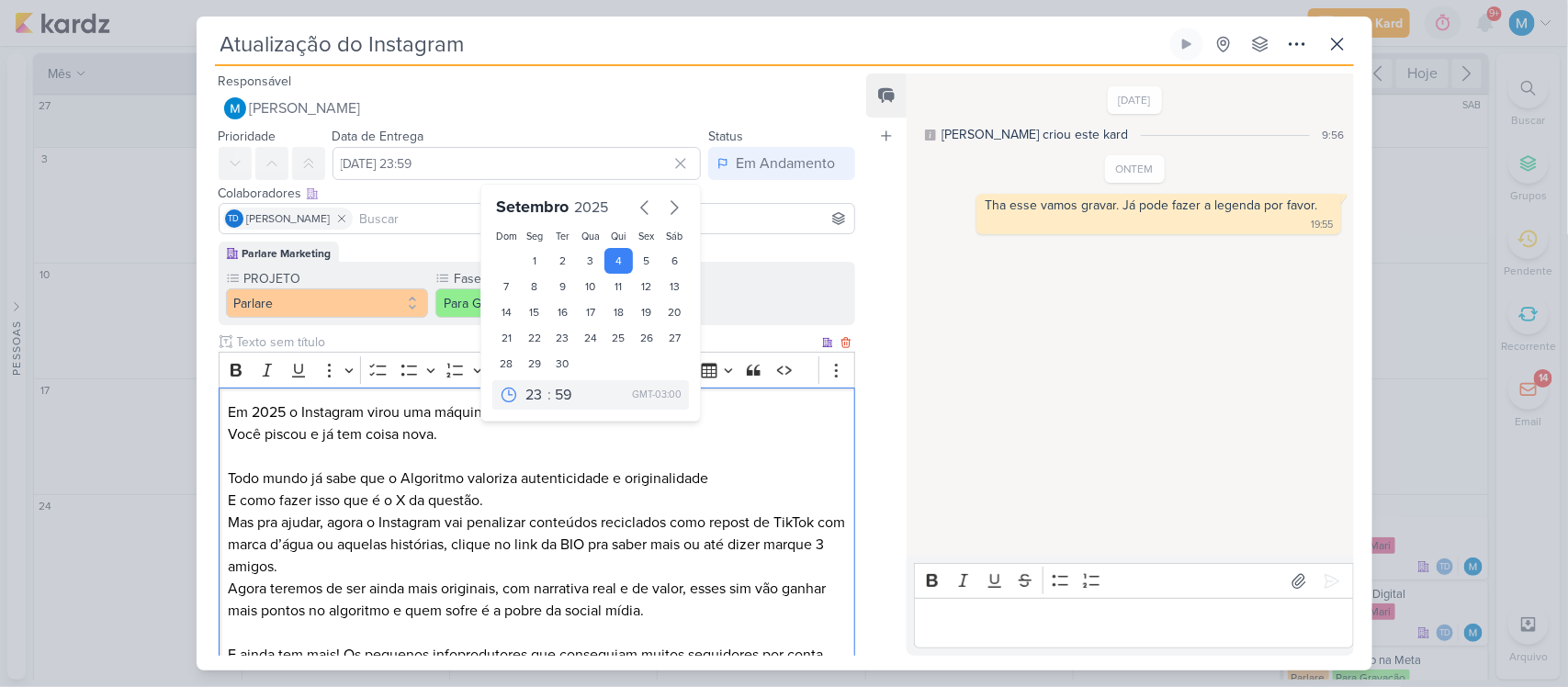
click at [641, 511] on p "Mas pra ajudar, agora o Instagram vai penalizar conteúdos reciclados como repos…" at bounding box center [535, 544] width 617 height 66
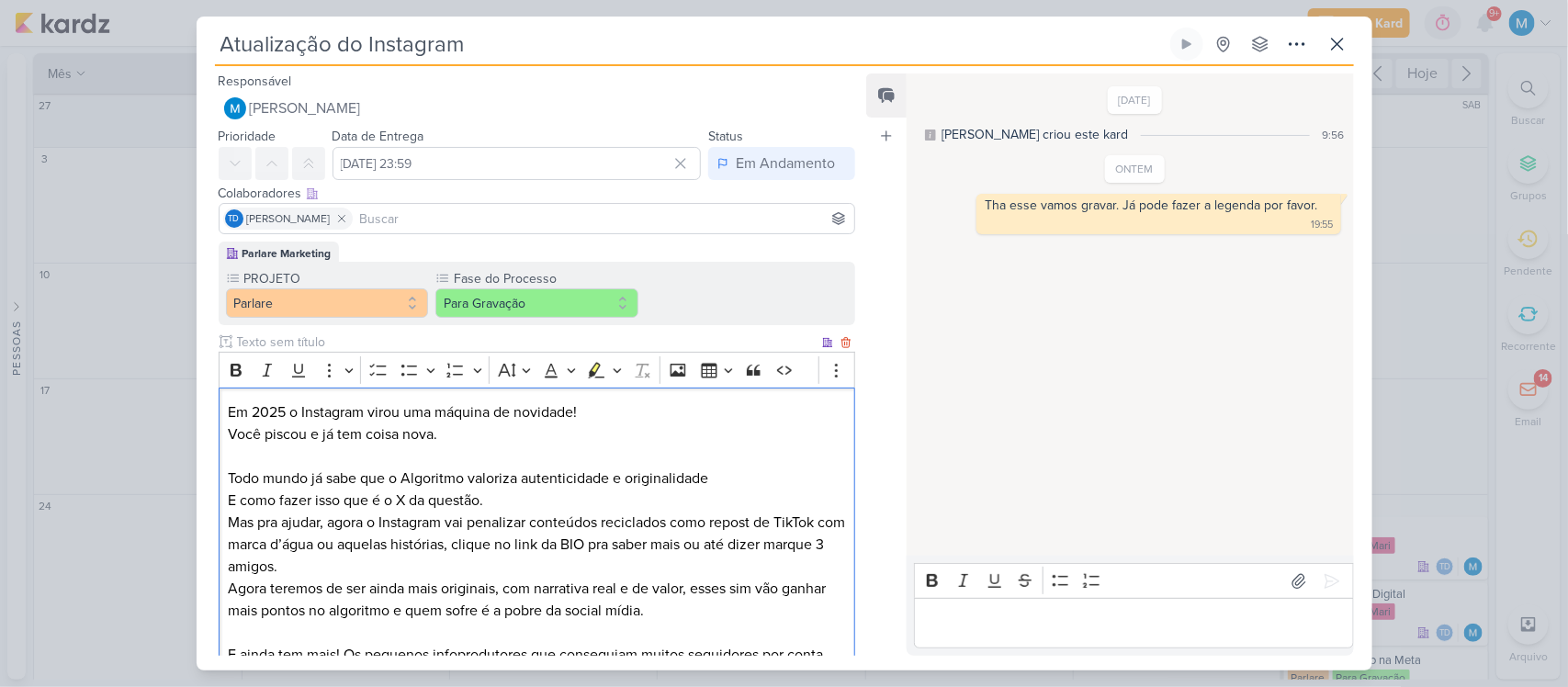
scroll to position [702, 0]
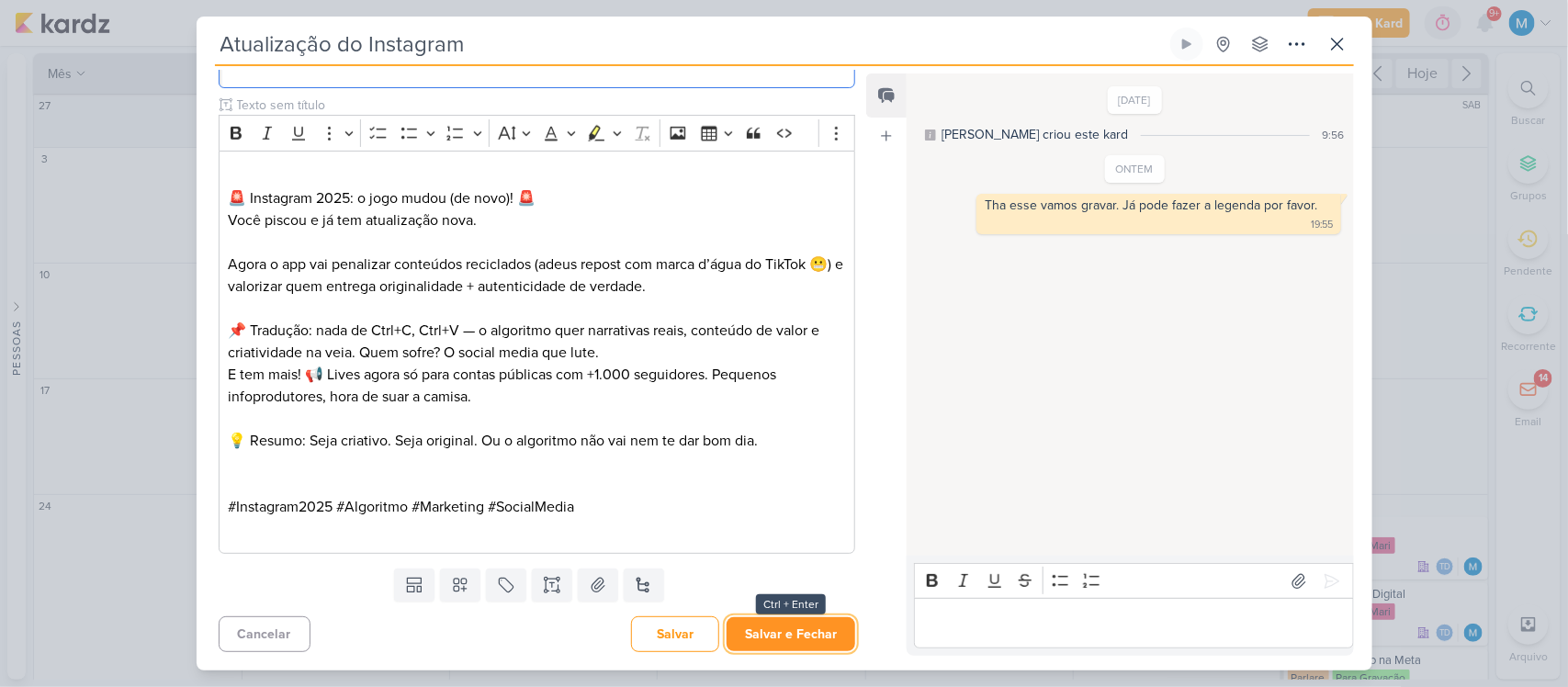
click at [756, 639] on button "Salvar e Fechar" at bounding box center [791, 633] width 129 height 34
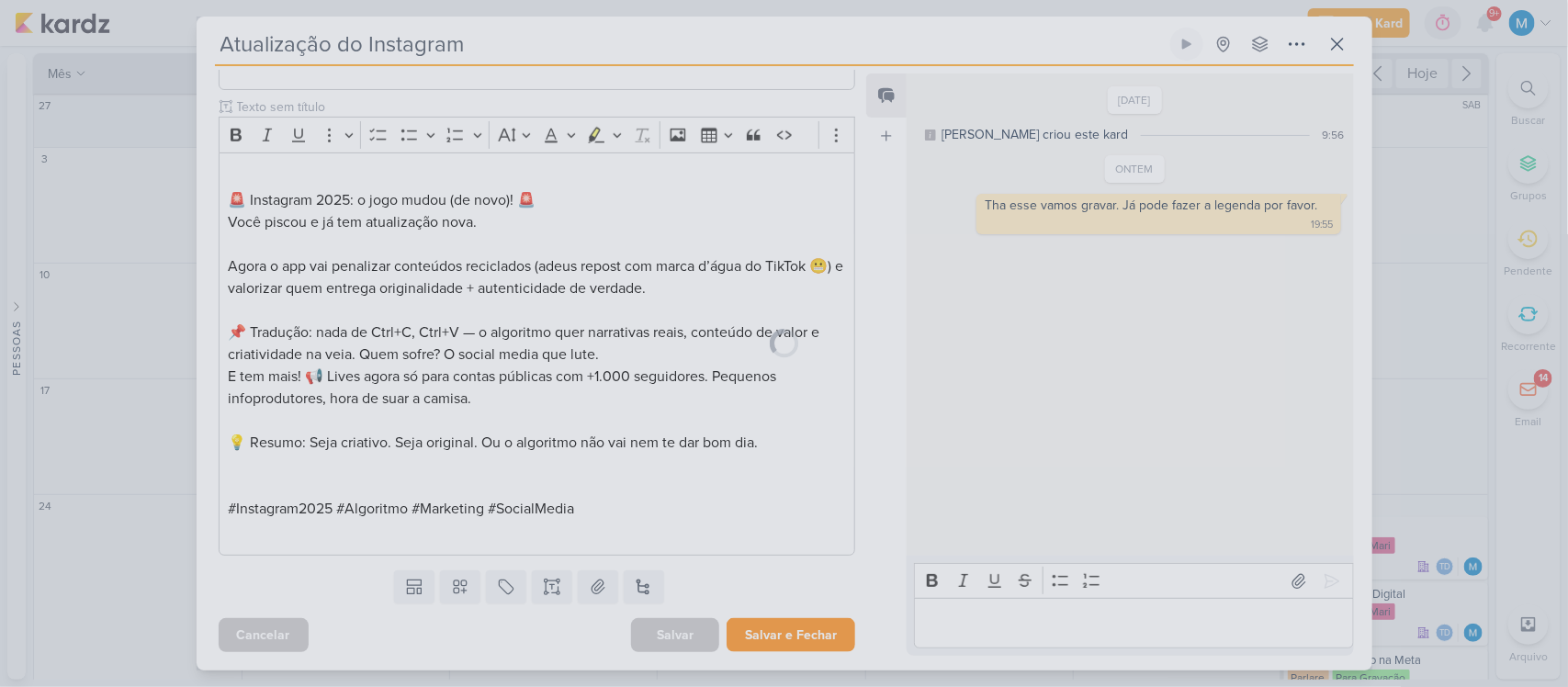
scroll to position [699, 0]
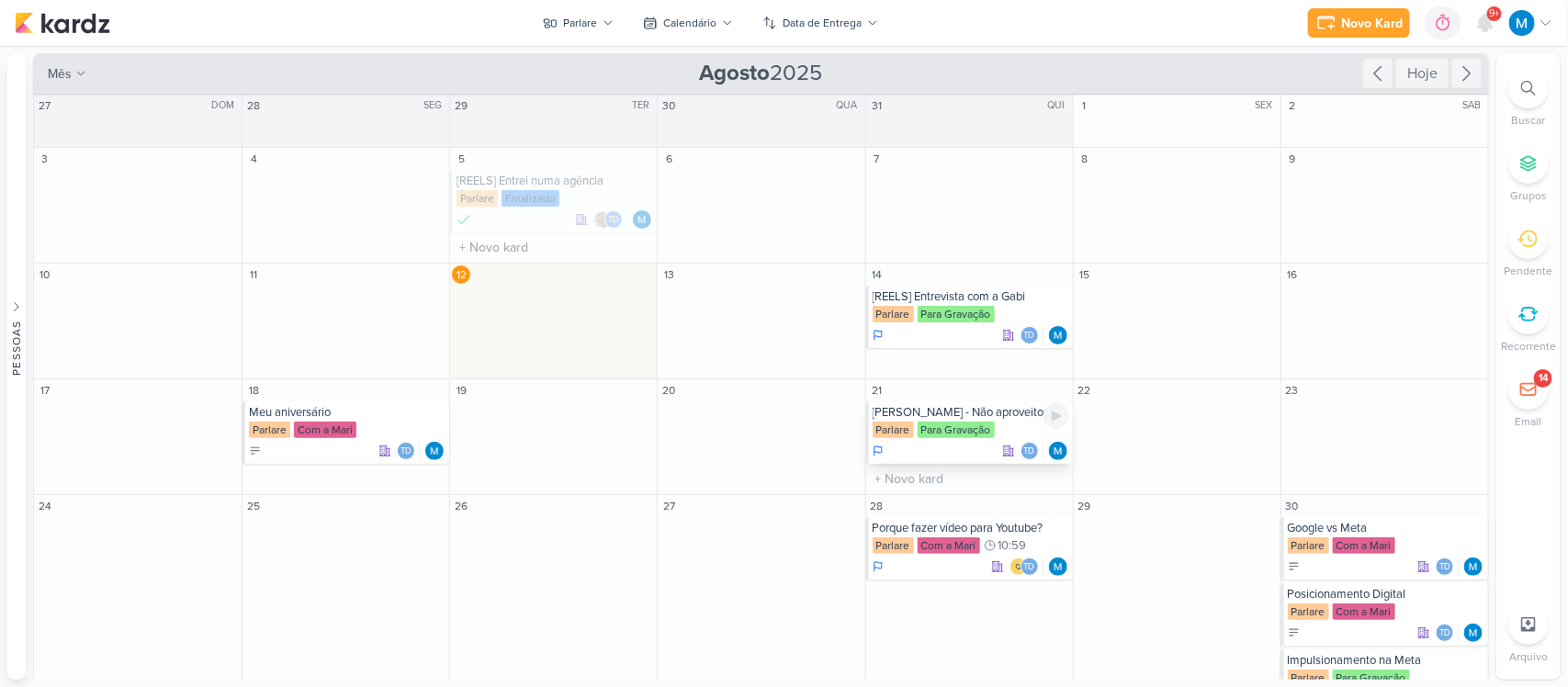
click at [938, 416] on div "[PERSON_NAME] - Não aproveitou oportunidades" at bounding box center [970, 412] width 197 height 14
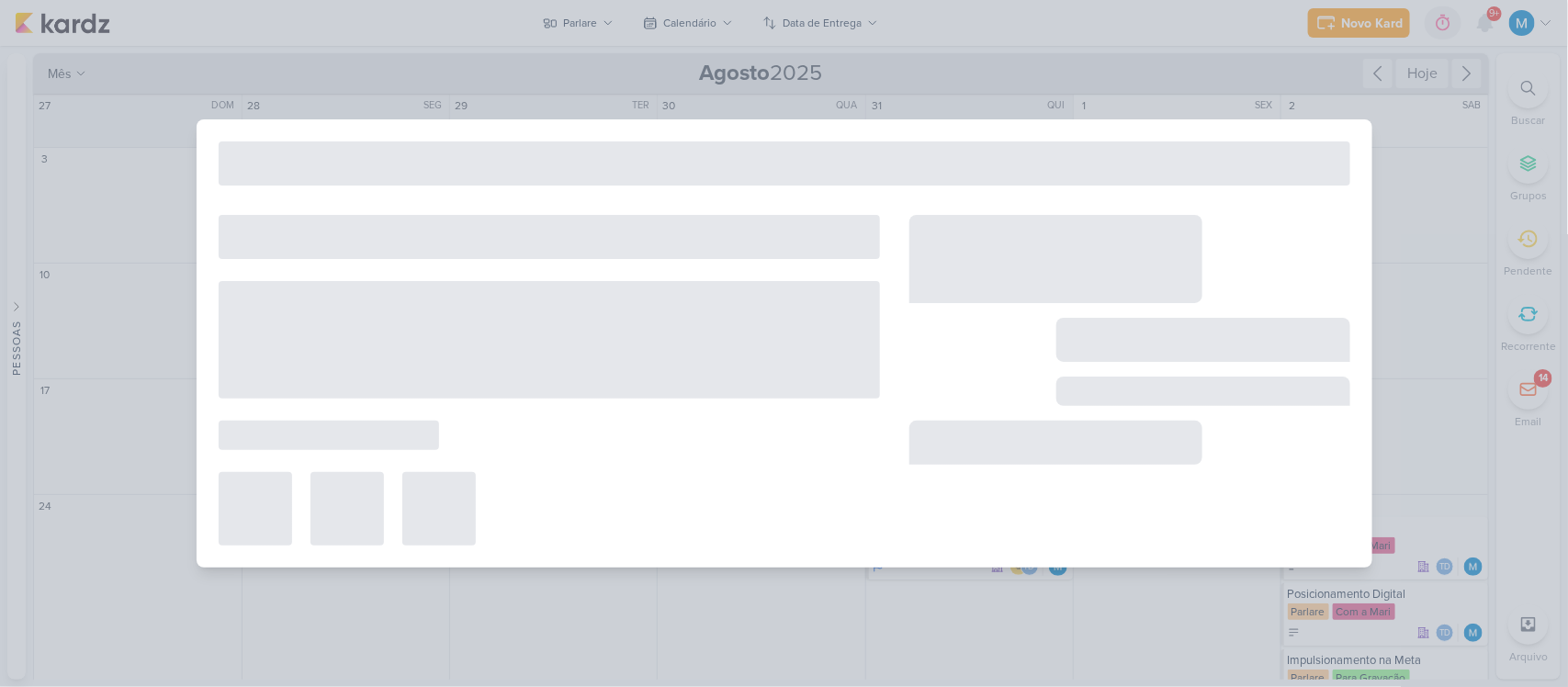
type input "[PERSON_NAME] - Não aproveitou oportunidades"
type input "21 de agosto de 2025 às 23:59"
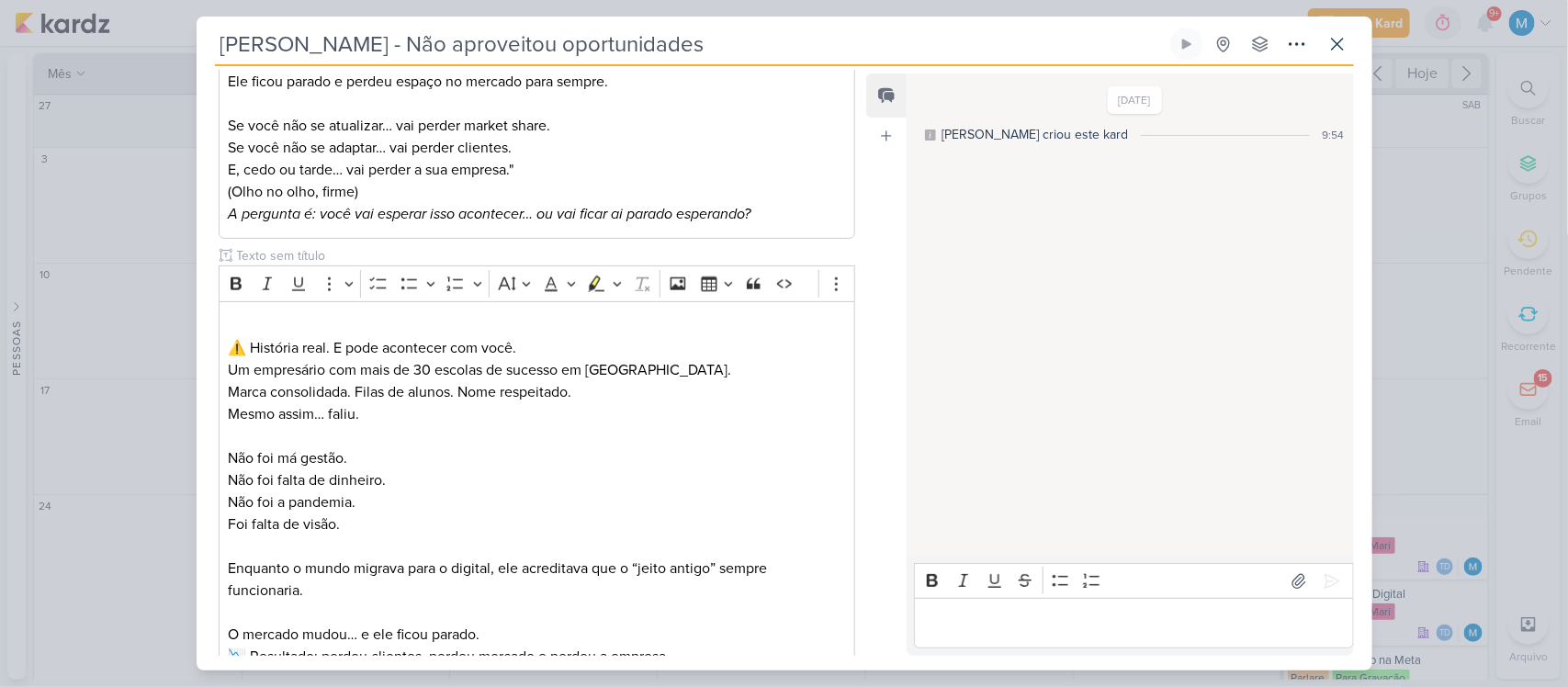
scroll to position [908, 0]
click at [479, 321] on p "Editor editing area: main" at bounding box center [535, 324] width 617 height 22
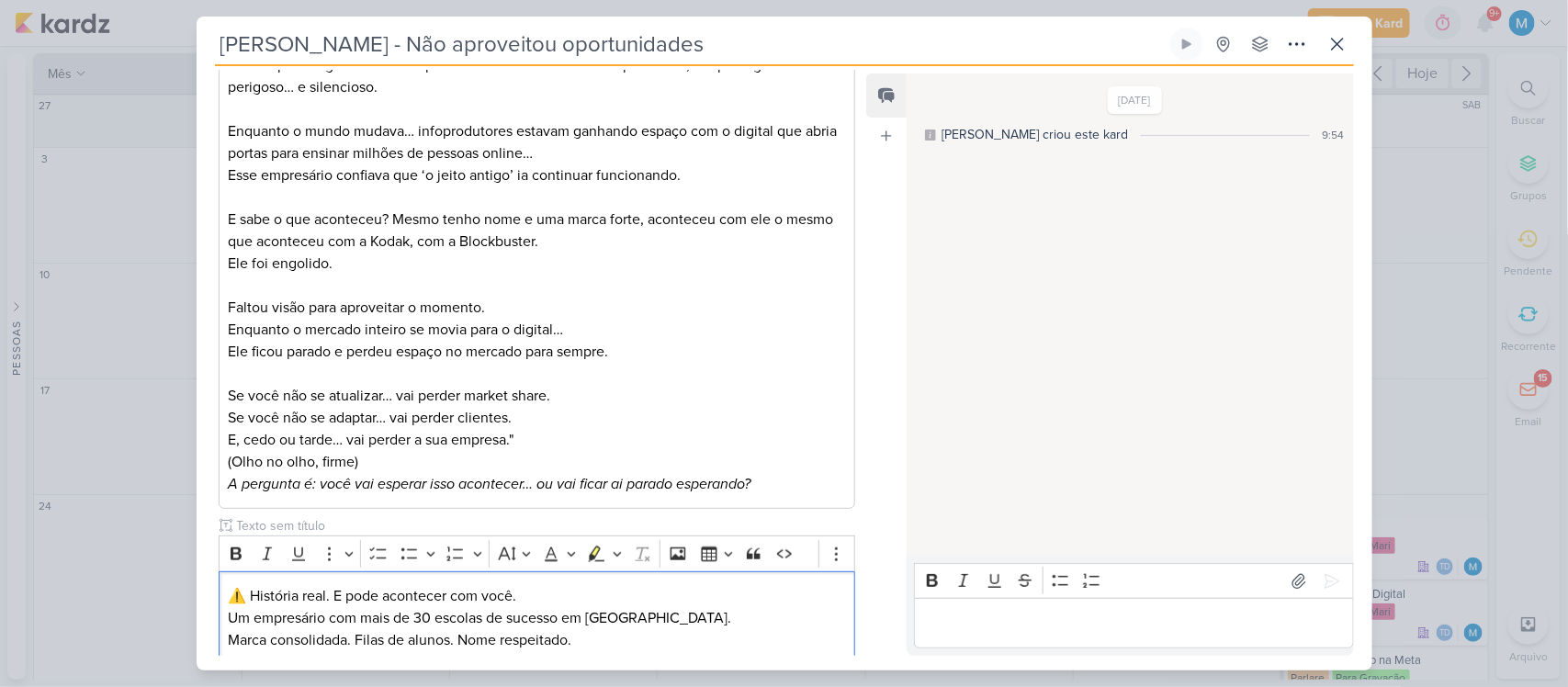
scroll to position [639, 0]
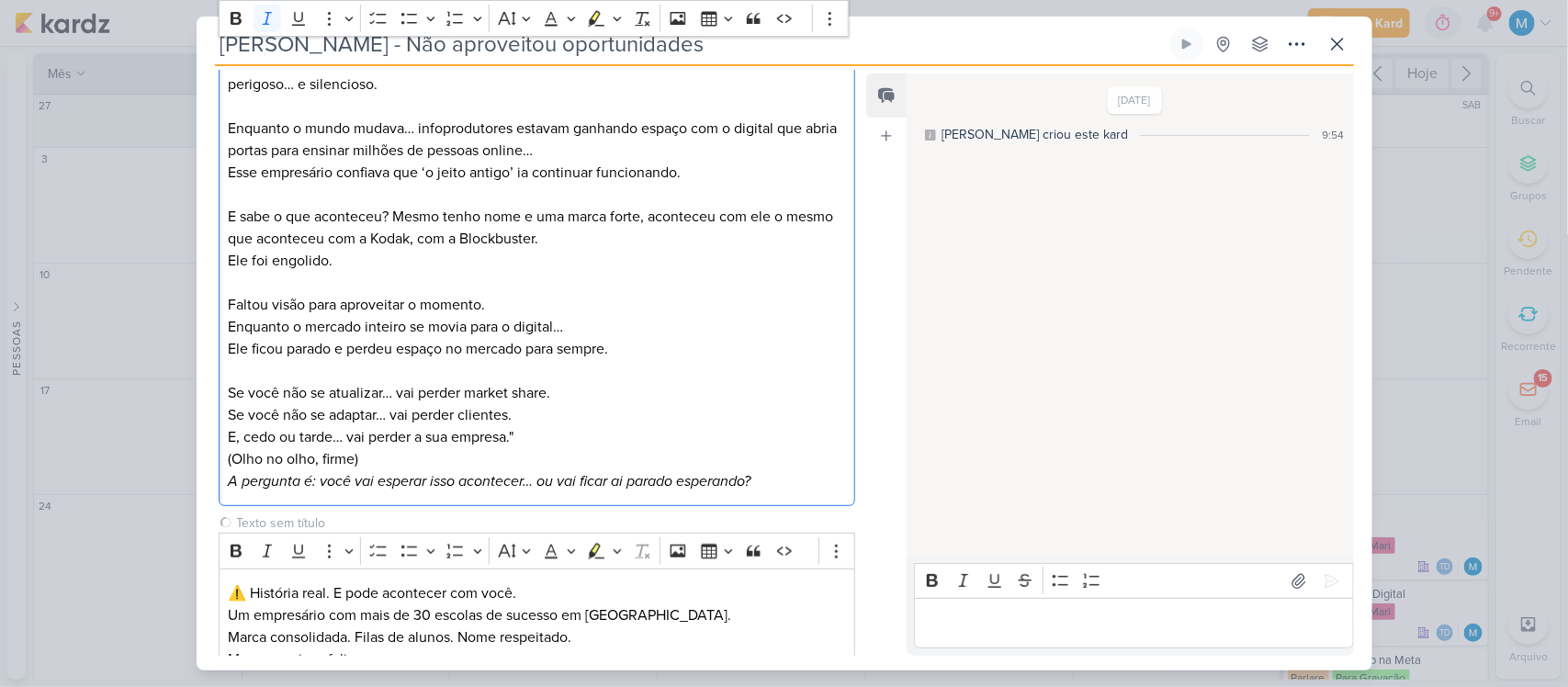
click at [759, 485] on p "(Olho no olho, firme) A pergunta é: você vai esperar isso acontecer… ou vai fic…" at bounding box center [535, 470] width 617 height 44
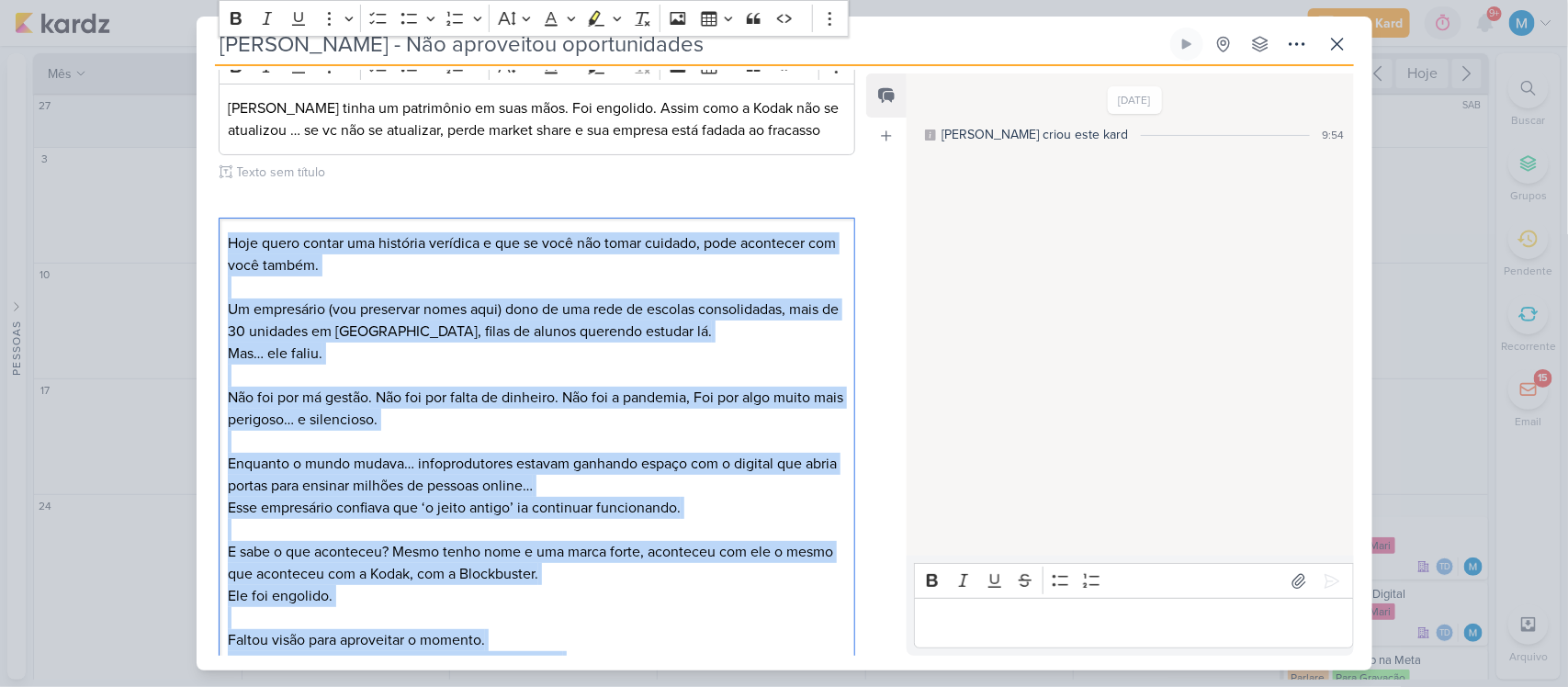
scroll to position [0, 0]
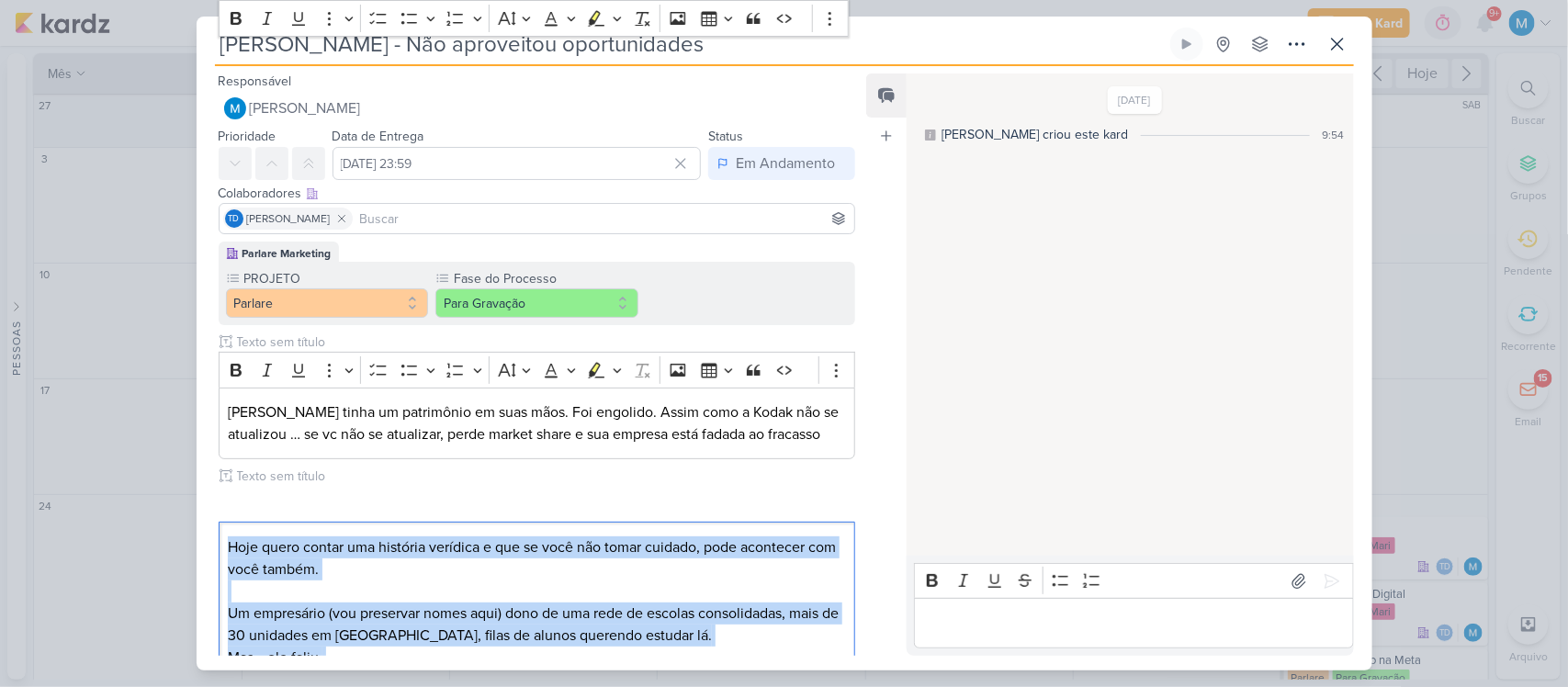
drag, startPoint x: 781, startPoint y: 554, endPoint x: 144, endPoint y: 18, distance: 832.5
click at [144, 18] on div "Perder Mercado - Não aproveitou oportunidades Criado por mim" at bounding box center [784, 344] width 1568 height 687
copy div "Hoje quero contar uma história verídica e que se você não tomar cuidado, pode a…"
